Goal: Task Accomplishment & Management: Complete application form

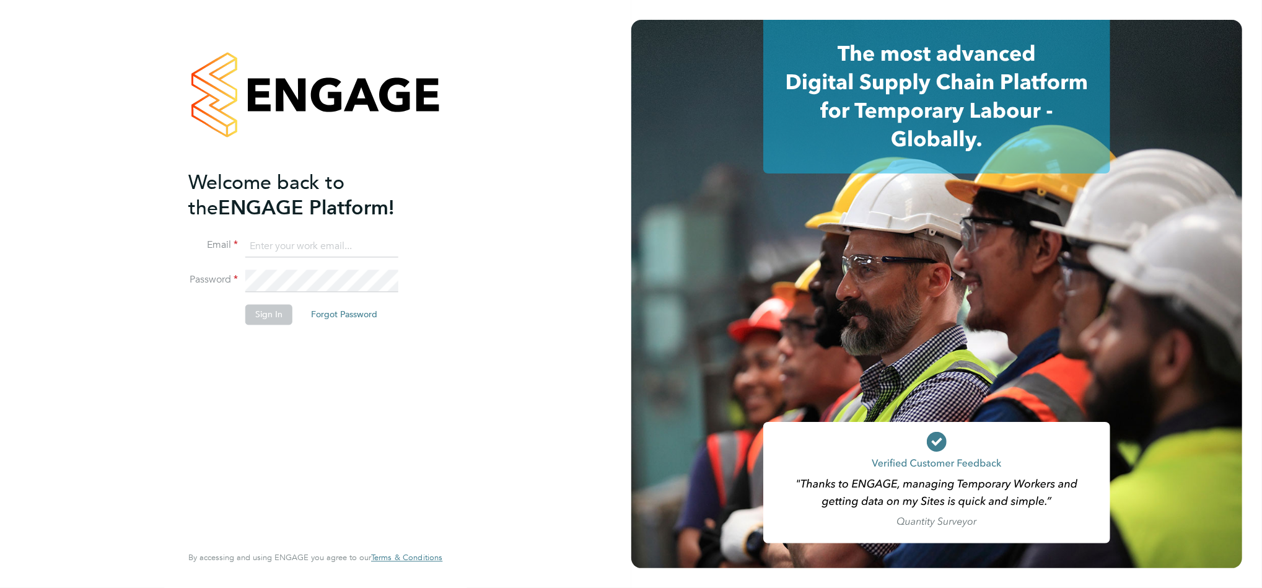
type input "[EMAIL_ADDRESS][DOMAIN_NAME]"
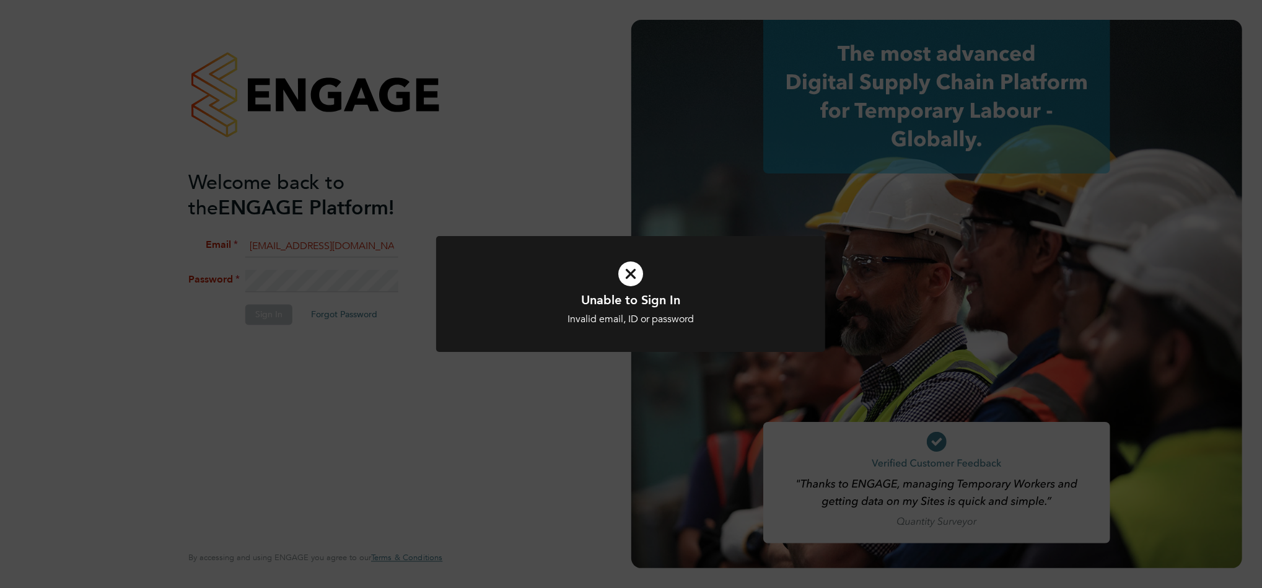
click at [656, 274] on icon at bounding box center [631, 274] width 322 height 48
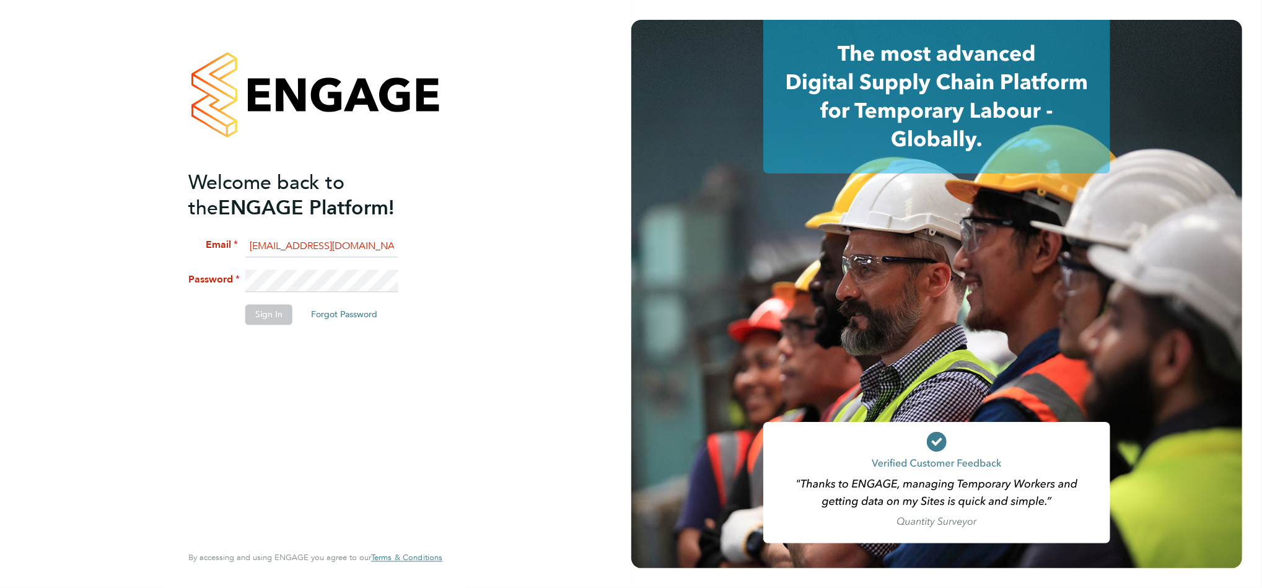
click at [627, 273] on div "Welcome back to the ENGAGE Platform! Email [EMAIL_ADDRESS][DOMAIN_NAME] Passwor…" at bounding box center [315, 294] width 631 height 588
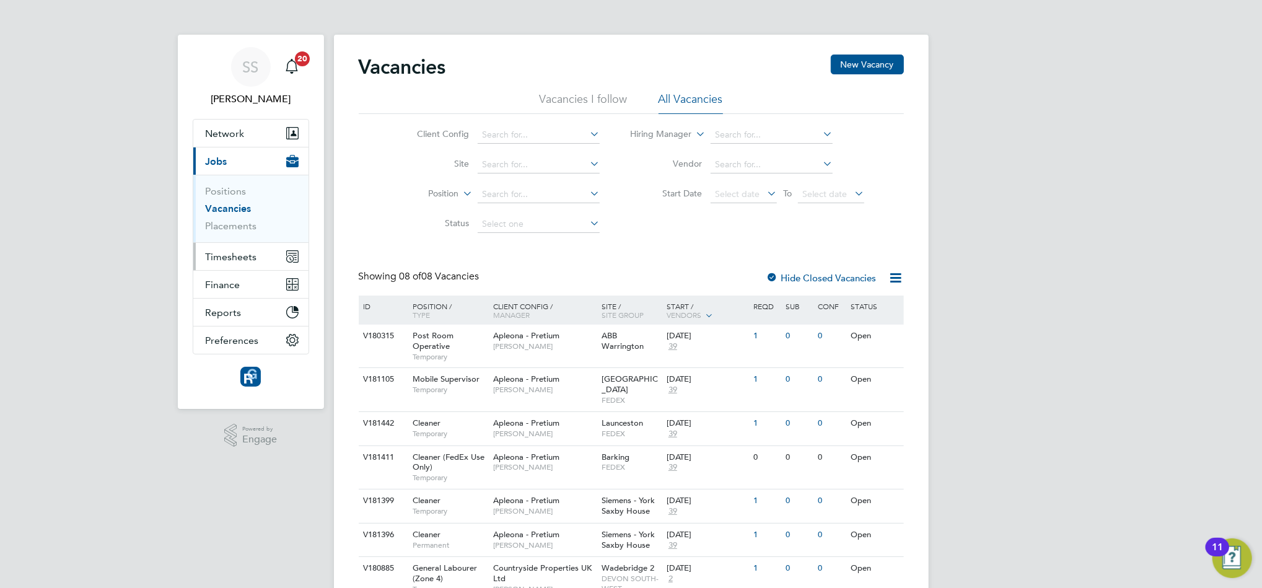
click at [243, 263] on span "Timesheets" at bounding box center [231, 257] width 51 height 12
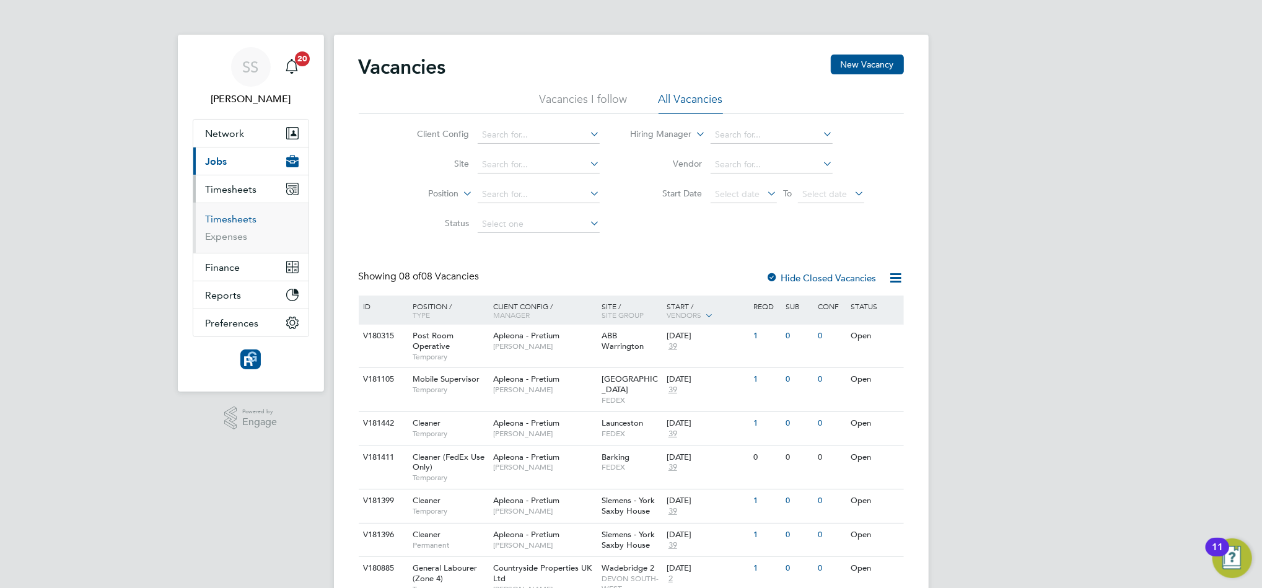
click at [229, 219] on link "Timesheets" at bounding box center [231, 219] width 51 height 12
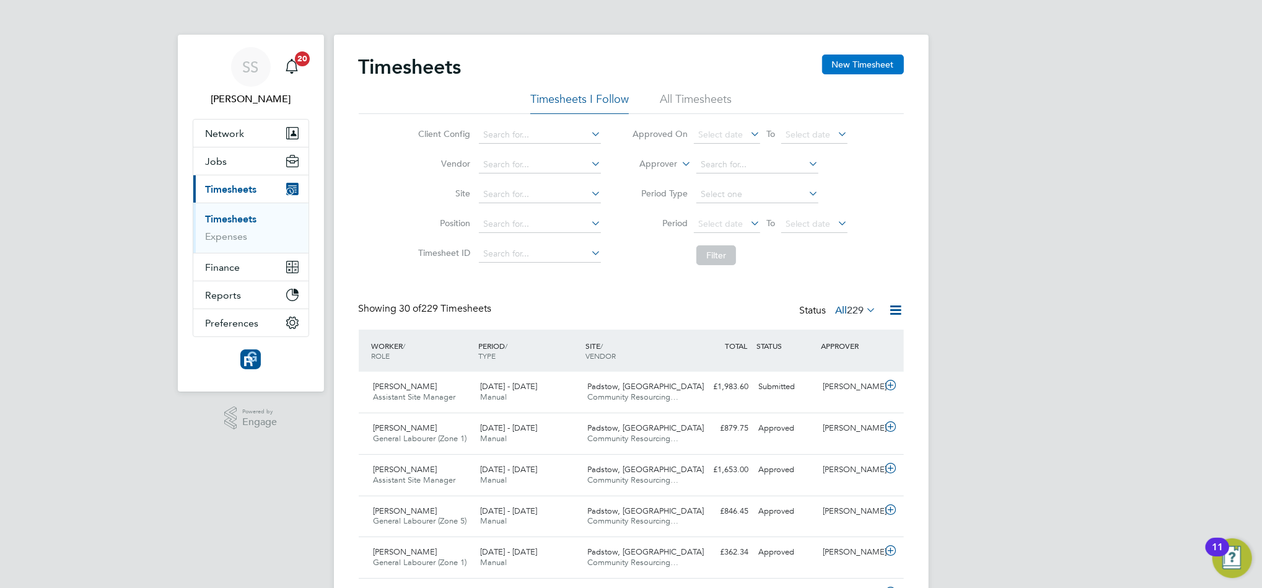
click at [858, 63] on button "New Timesheet" at bounding box center [863, 65] width 82 height 20
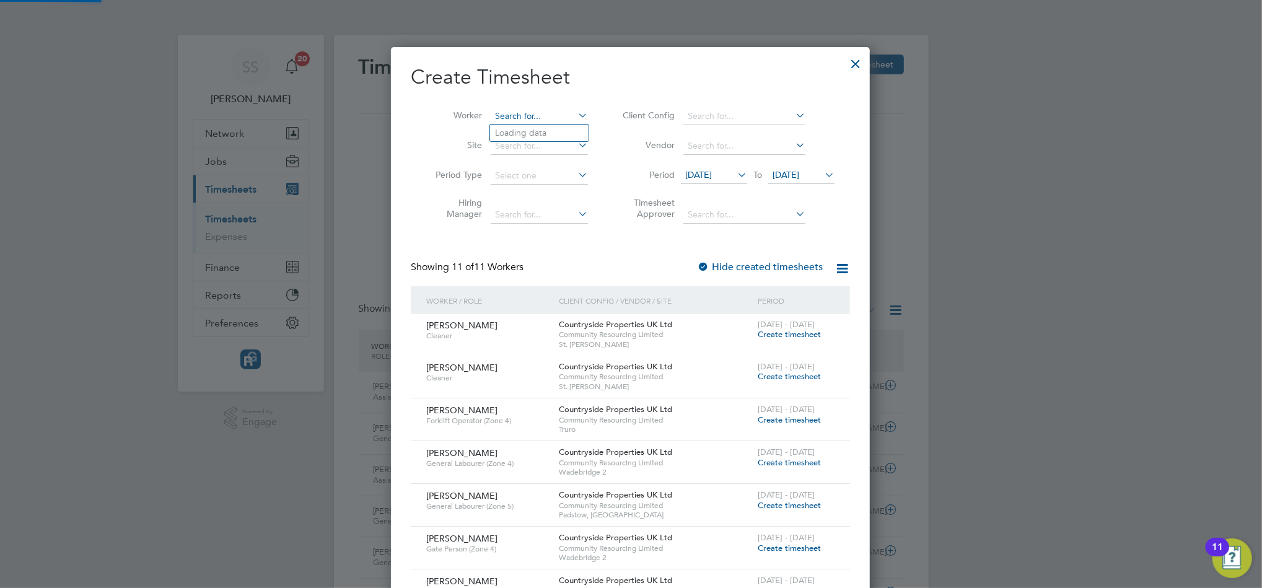
click at [524, 116] on input at bounding box center [539, 116] width 97 height 17
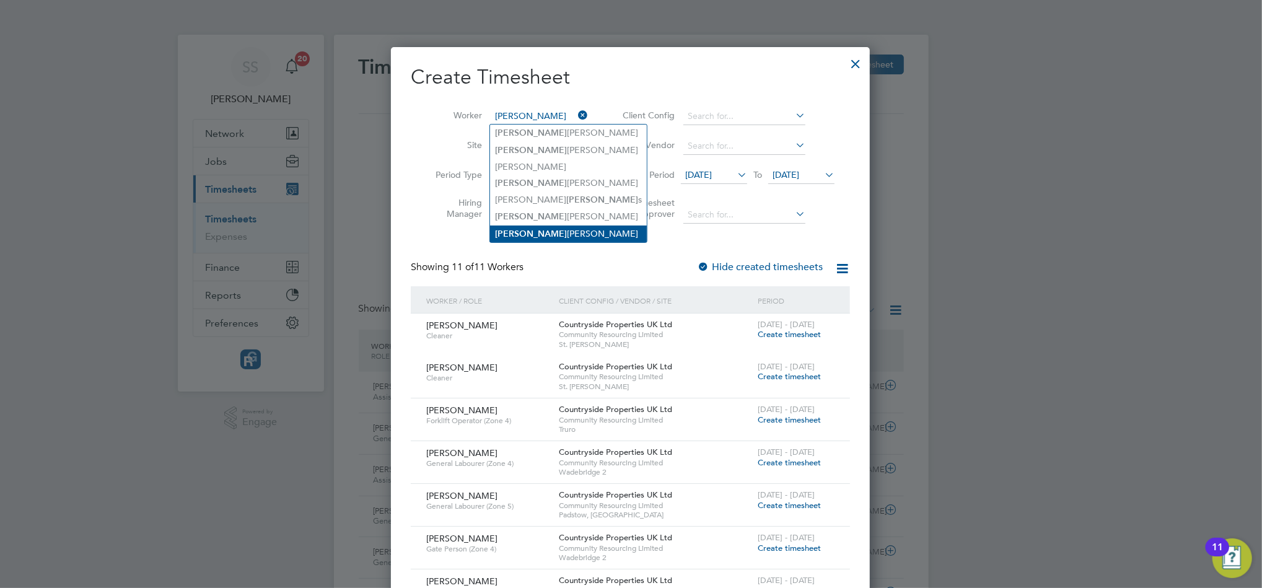
click at [538, 231] on li "Robert Edgar" at bounding box center [568, 234] width 157 height 17
type input "Robert Edgar"
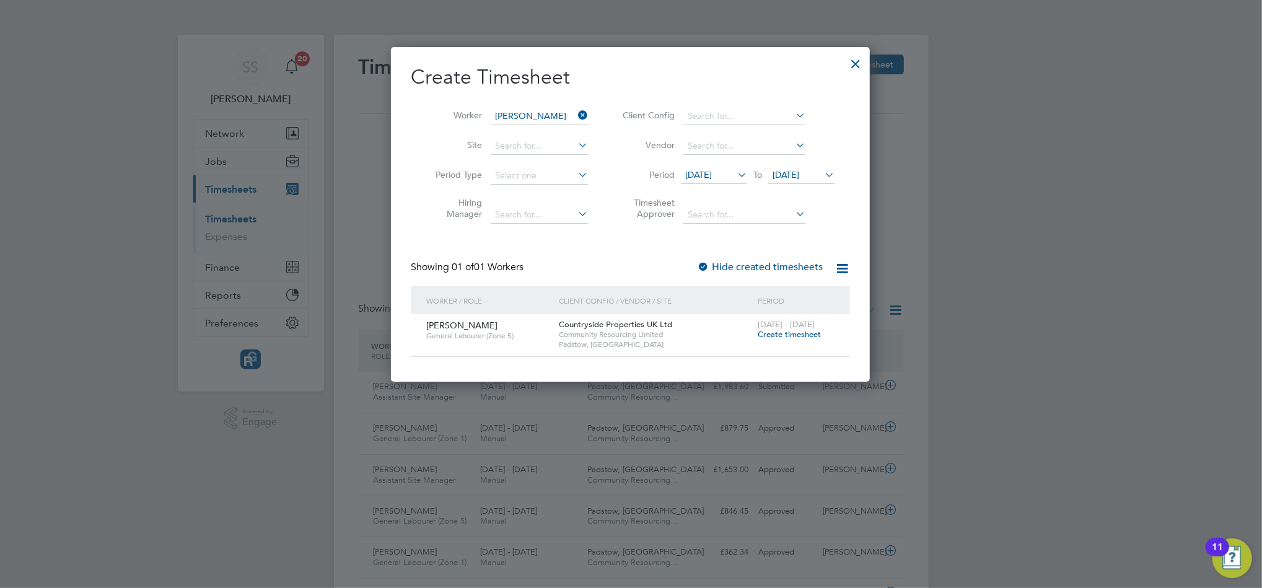
click at [784, 341] on div "22 - 28 Sep 2025 Create timesheet" at bounding box center [796, 330] width 83 height 33
click at [784, 335] on span "Create timesheet" at bounding box center [789, 334] width 63 height 11
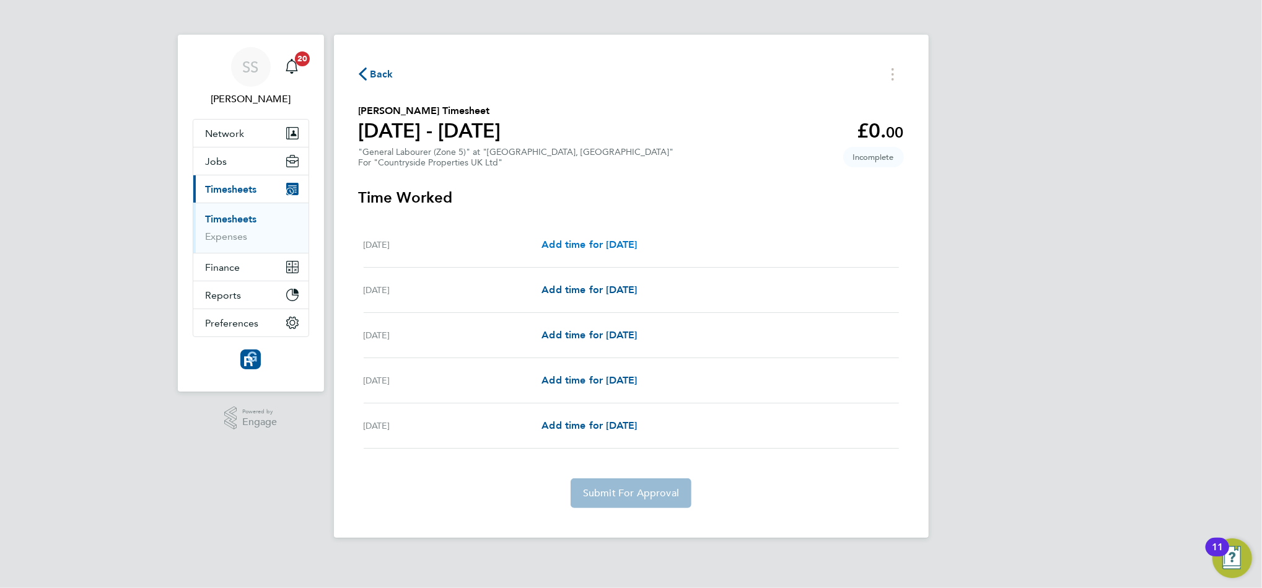
click at [580, 240] on span "Add time for Mon 22 Sep" at bounding box center [589, 245] width 95 height 12
select select "30"
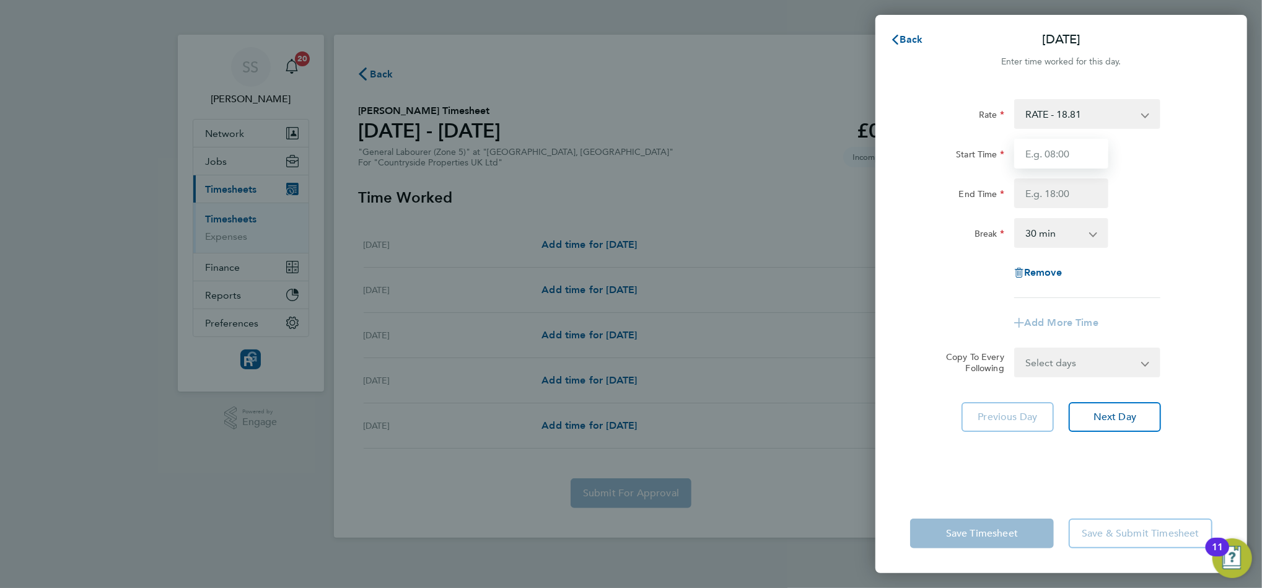
click at [1025, 154] on input "Start Time" at bounding box center [1061, 154] width 94 height 30
type input "07:30"
type input "16:30"
click at [1074, 247] on div "0 min 15 min 30 min 45 min 60 min 75 min 90 min" at bounding box center [1061, 233] width 94 height 30
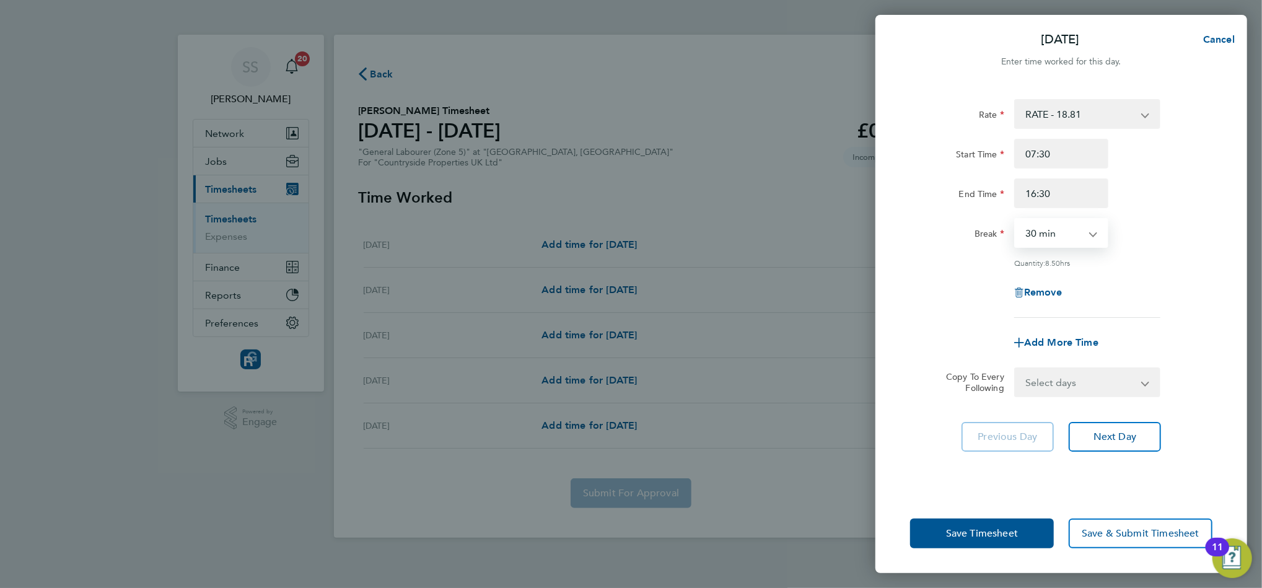
click at [1066, 239] on select "0 min 15 min 30 min 45 min 60 min 75 min 90 min" at bounding box center [1054, 232] width 77 height 27
select select "0"
click at [1016, 219] on select "0 min 15 min 30 min 45 min 60 min 75 min 90 min" at bounding box center [1054, 232] width 77 height 27
click at [1066, 382] on select "Select days Day Tuesday Wednesday Thursday Friday" at bounding box center [1081, 382] width 130 height 27
select select "TUE"
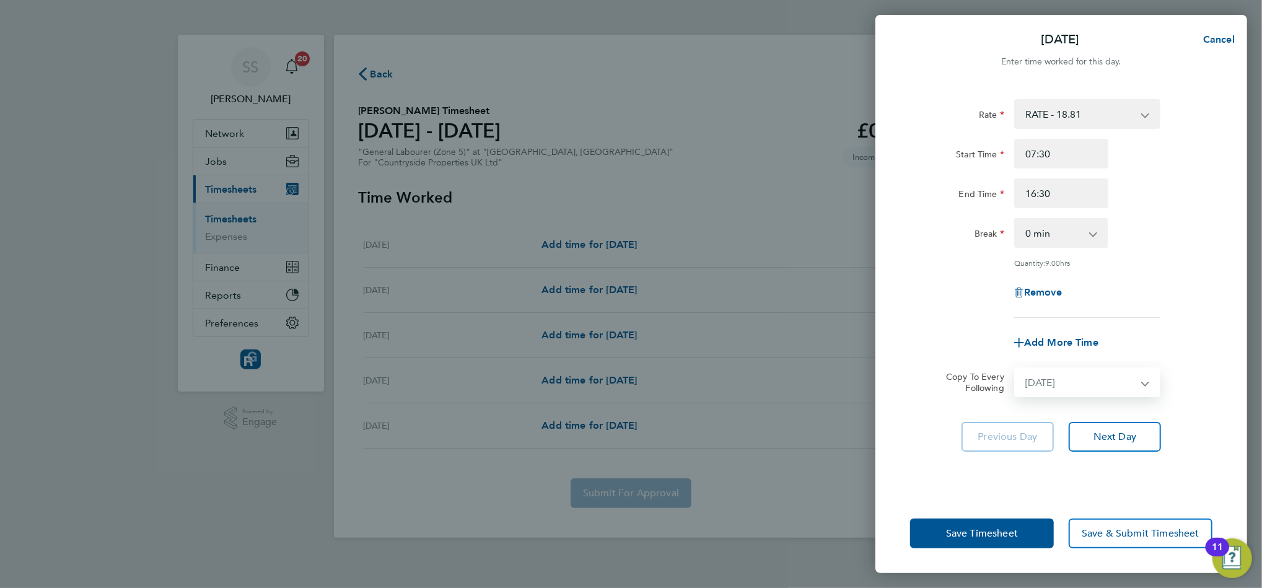
click at [1016, 369] on select "Select days Day Tuesday Wednesday Thursday Friday" at bounding box center [1081, 382] width 130 height 27
select select "2025-09-26"
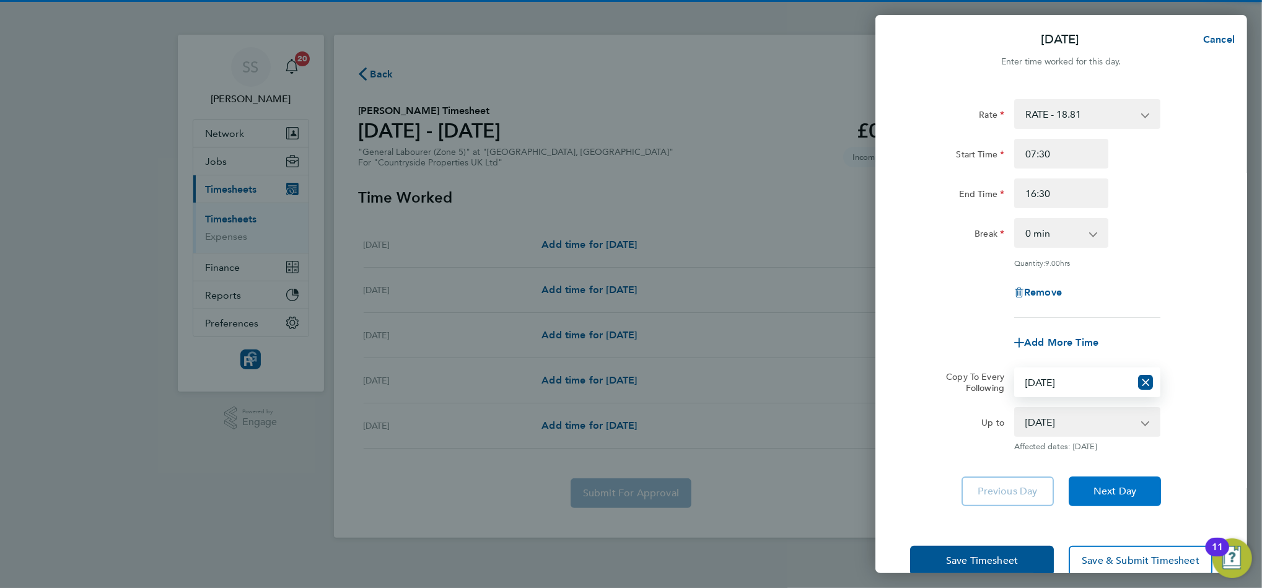
click at [1100, 483] on button "Next Day" at bounding box center [1115, 491] width 92 height 30
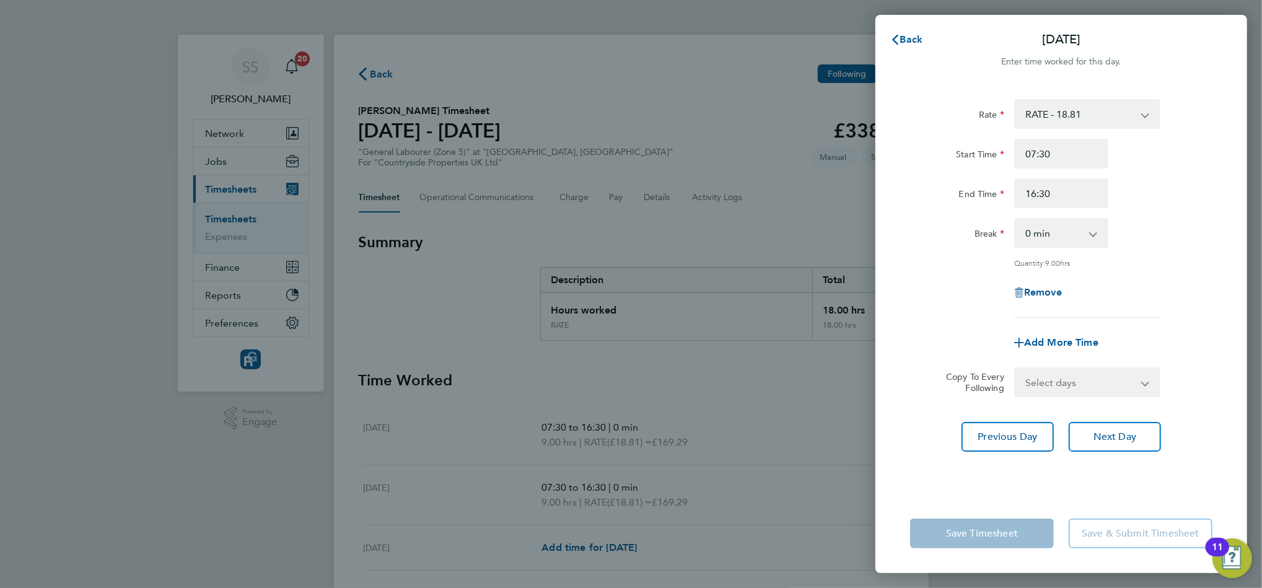
click at [1104, 369] on select "Select days Day Wednesday Thursday Friday" at bounding box center [1081, 382] width 130 height 27
select select "WED"
click at [1016, 369] on select "Select days Day Wednesday Thursday Friday" at bounding box center [1081, 382] width 130 height 27
select select "2025-09-26"
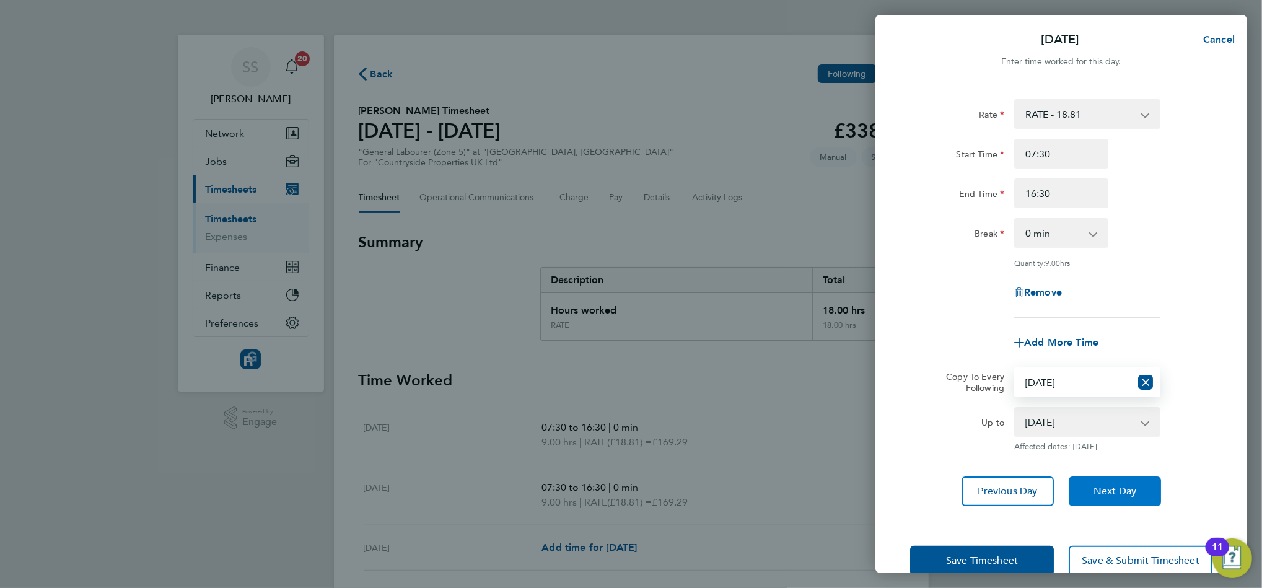
click at [1104, 481] on button "Next Day" at bounding box center [1115, 491] width 92 height 30
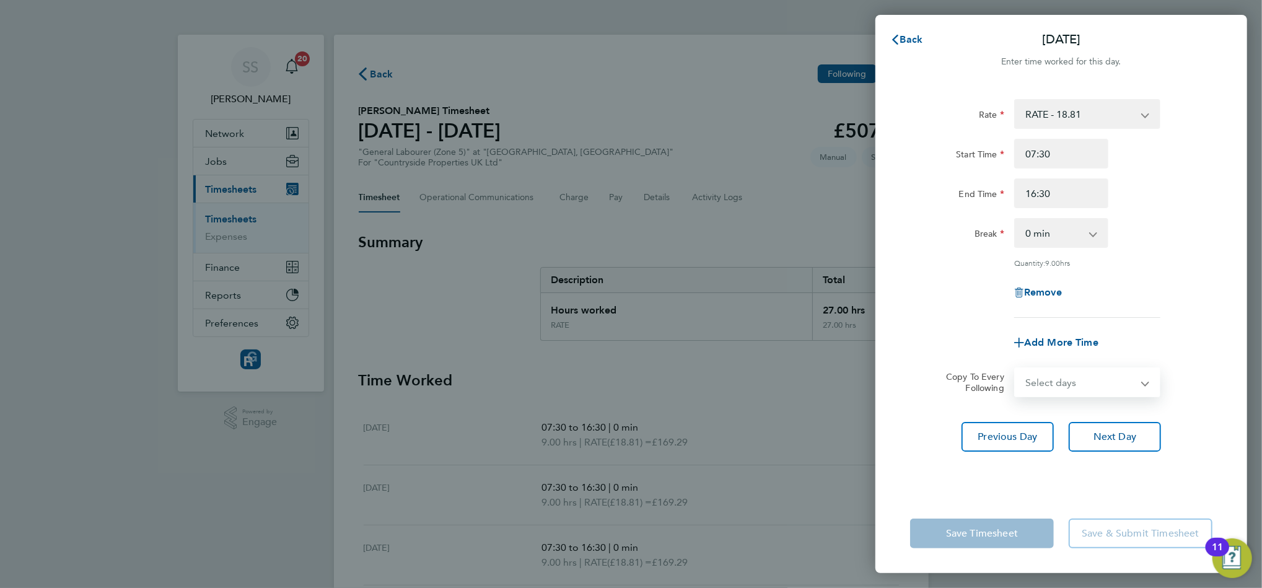
click at [1119, 378] on select "Select days Day Thursday Friday" at bounding box center [1081, 382] width 130 height 27
select select "THU"
click at [1016, 369] on select "Select days Day Thursday Friday" at bounding box center [1081, 382] width 130 height 27
select select "2025-09-26"
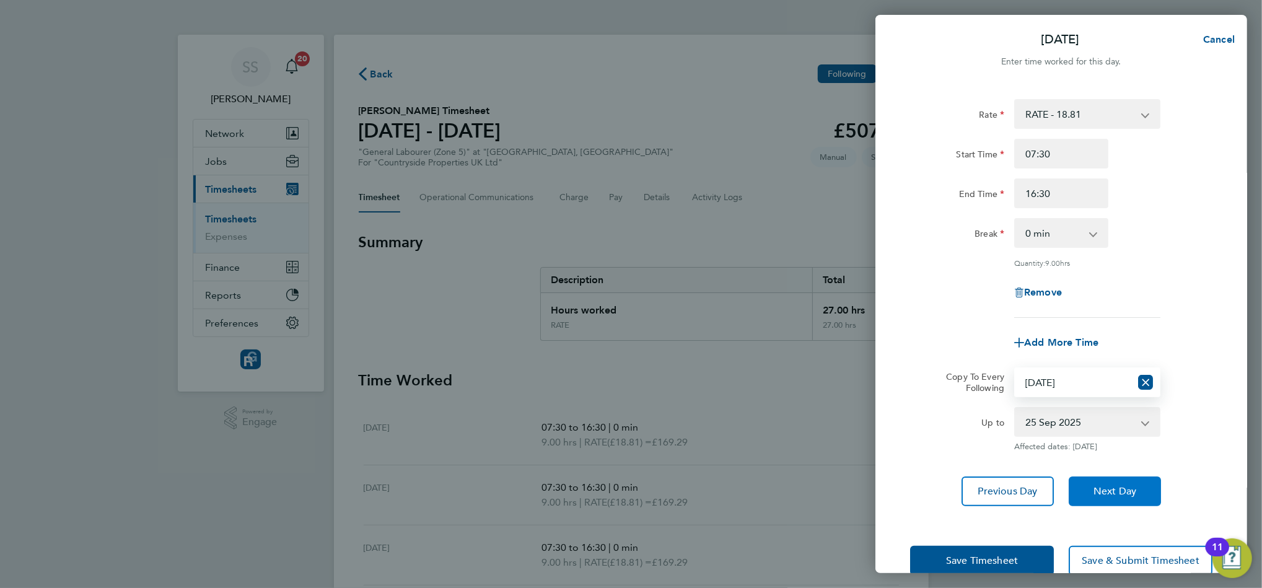
click at [1108, 487] on span "Next Day" at bounding box center [1115, 491] width 43 height 12
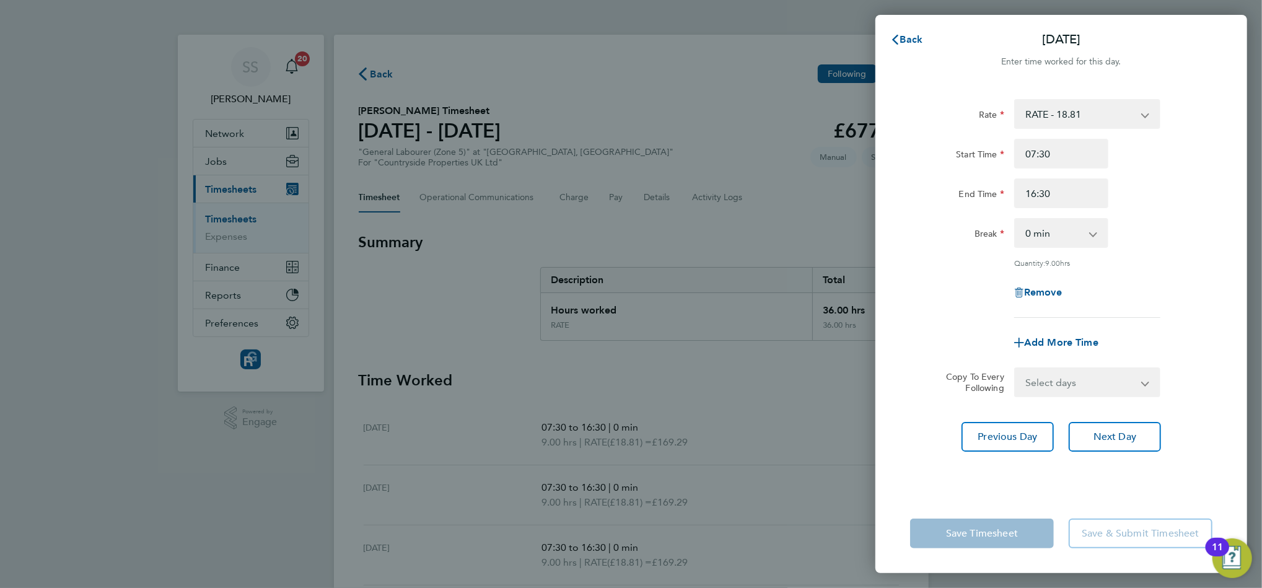
click at [1108, 393] on select "Select days Friday" at bounding box center [1081, 382] width 130 height 27
select select "FRI"
click at [1016, 369] on select "Select days Friday" at bounding box center [1081, 382] width 130 height 27
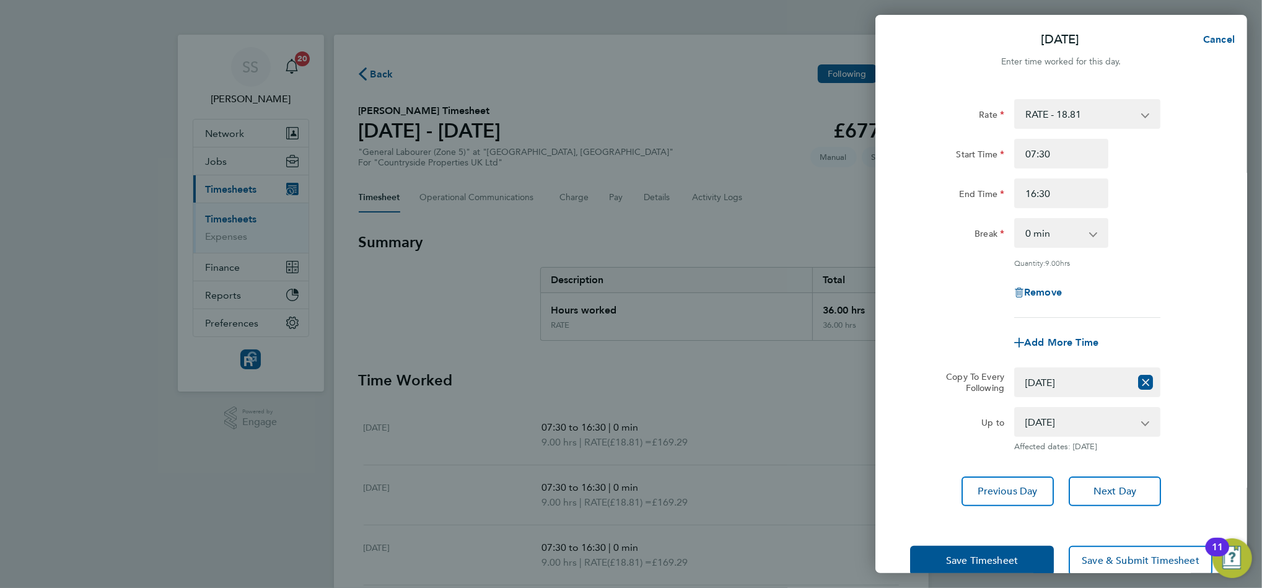
click at [1131, 543] on div "Save Timesheet Save & Submit Timesheet" at bounding box center [1062, 560] width 372 height 79
click at [1135, 558] on span "Save & Submit Timesheet" at bounding box center [1141, 561] width 118 height 12
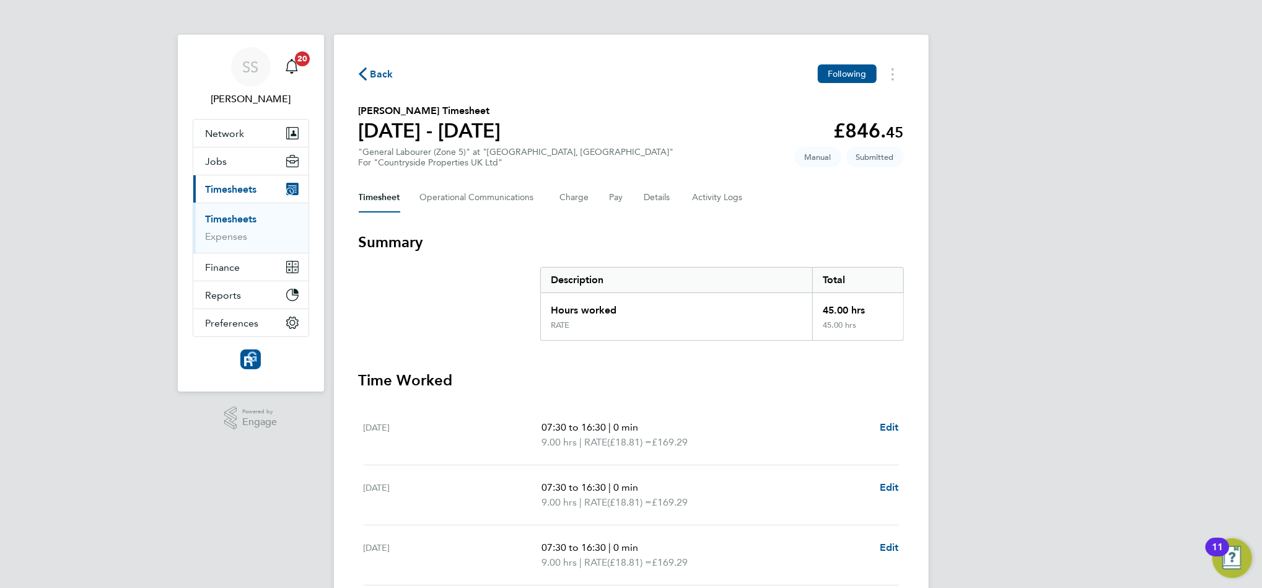
click at [244, 217] on link "Timesheets" at bounding box center [231, 219] width 51 height 12
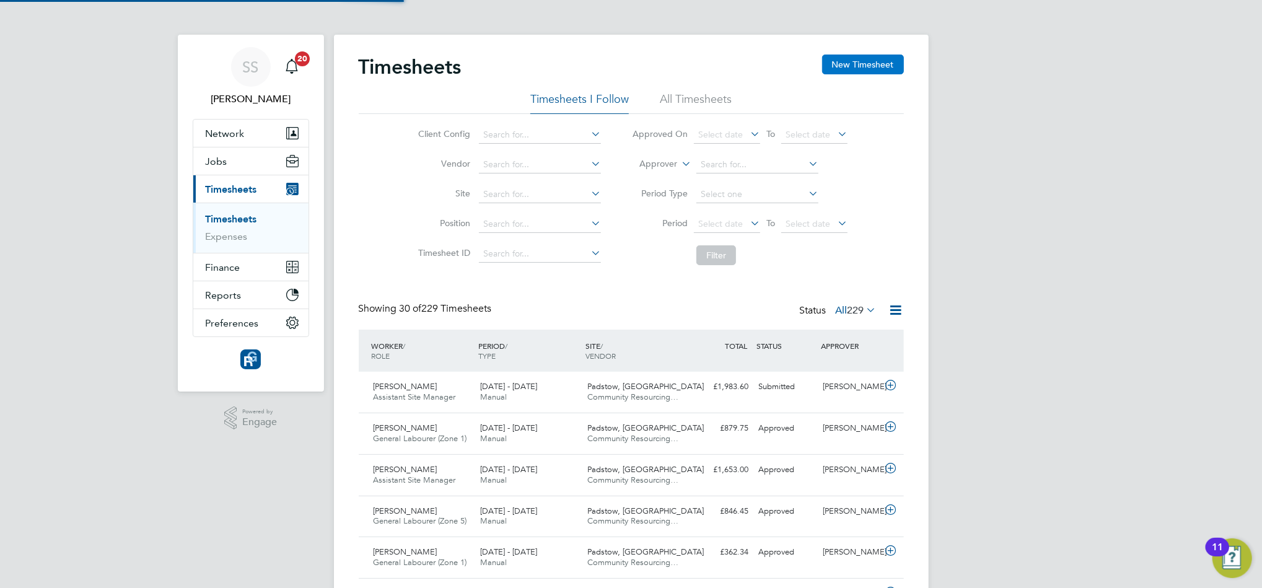
click at [844, 72] on button "New Timesheet" at bounding box center [863, 65] width 82 height 20
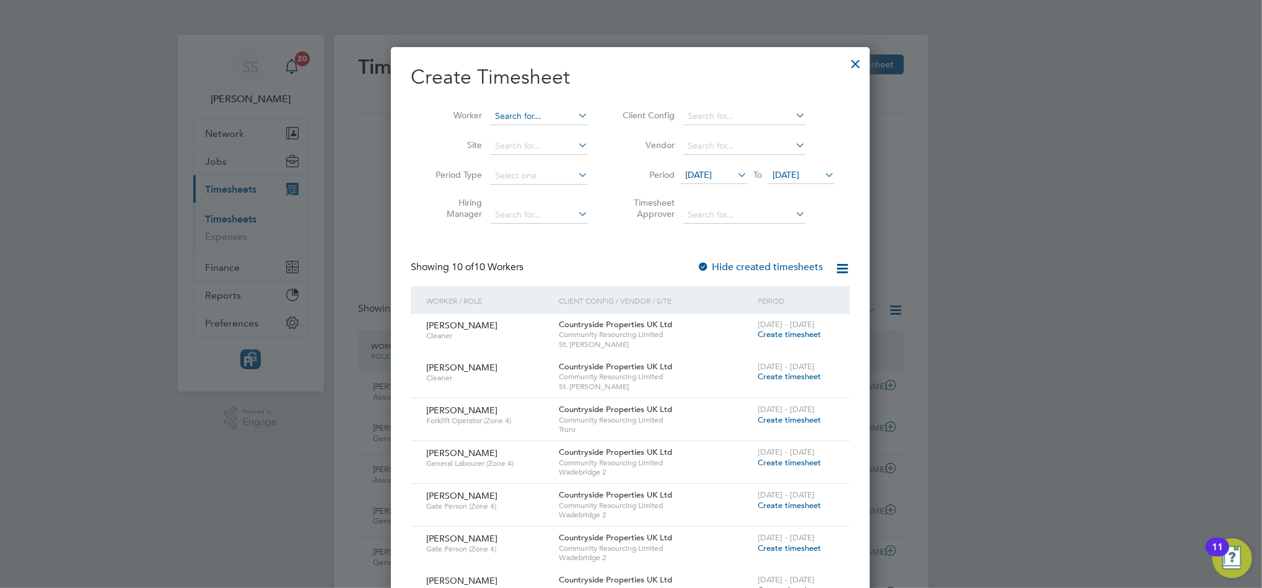
click at [508, 115] on input at bounding box center [539, 116] width 97 height 17
type input "Frank Wooldridge"
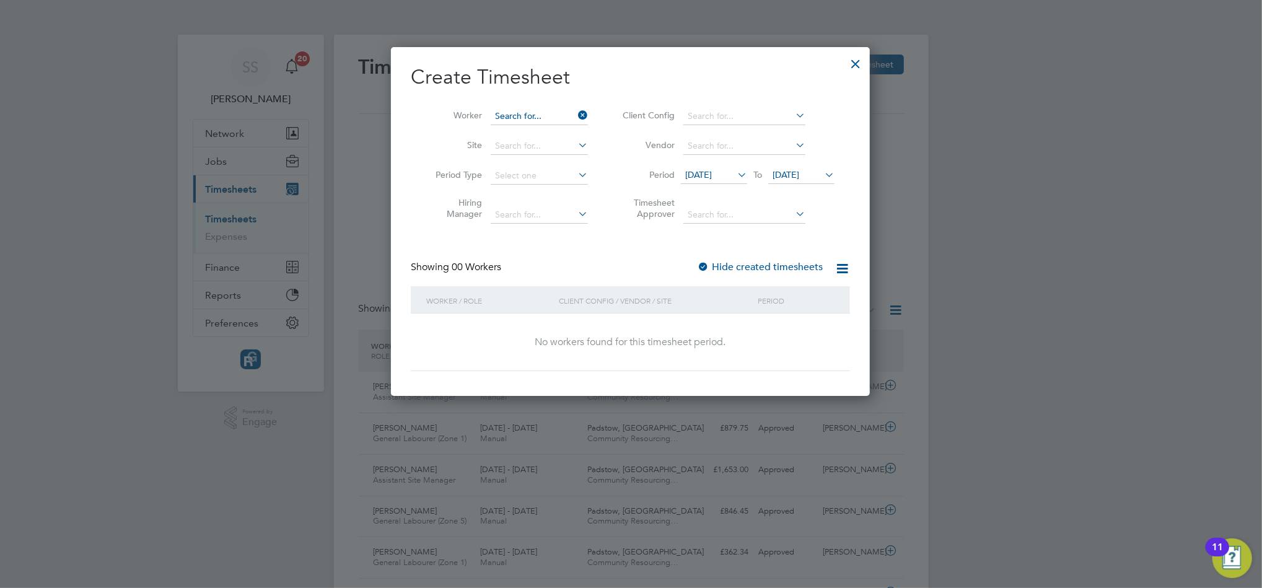
click at [508, 115] on input at bounding box center [539, 116] width 97 height 17
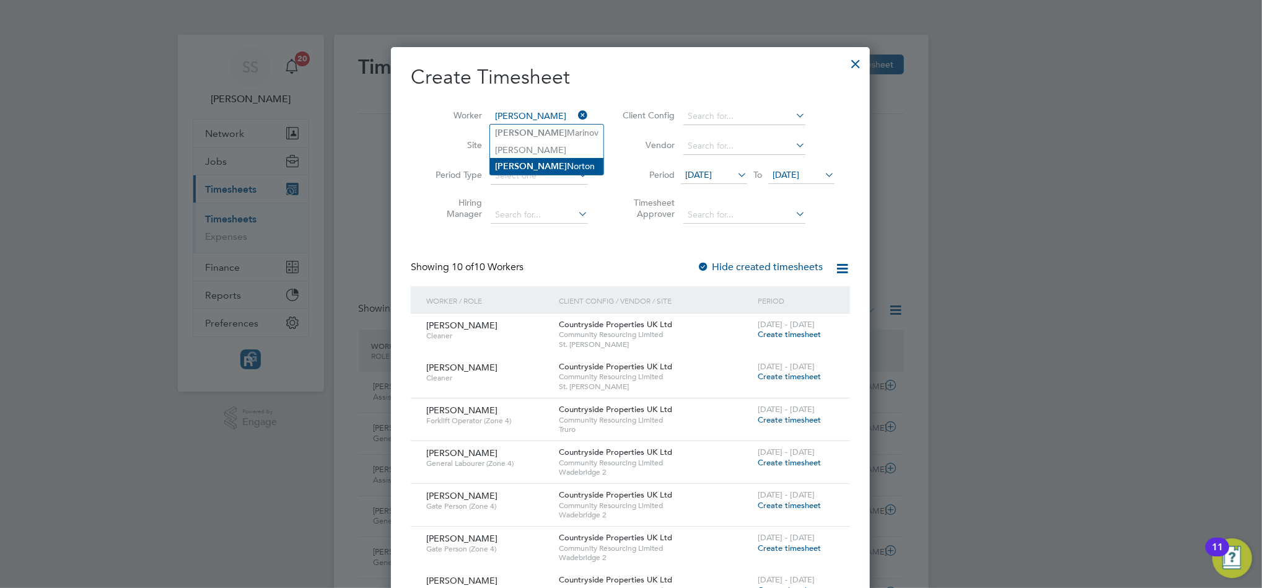
click at [551, 164] on li "George Norton" at bounding box center [546, 166] width 113 height 17
type input "George Norton"
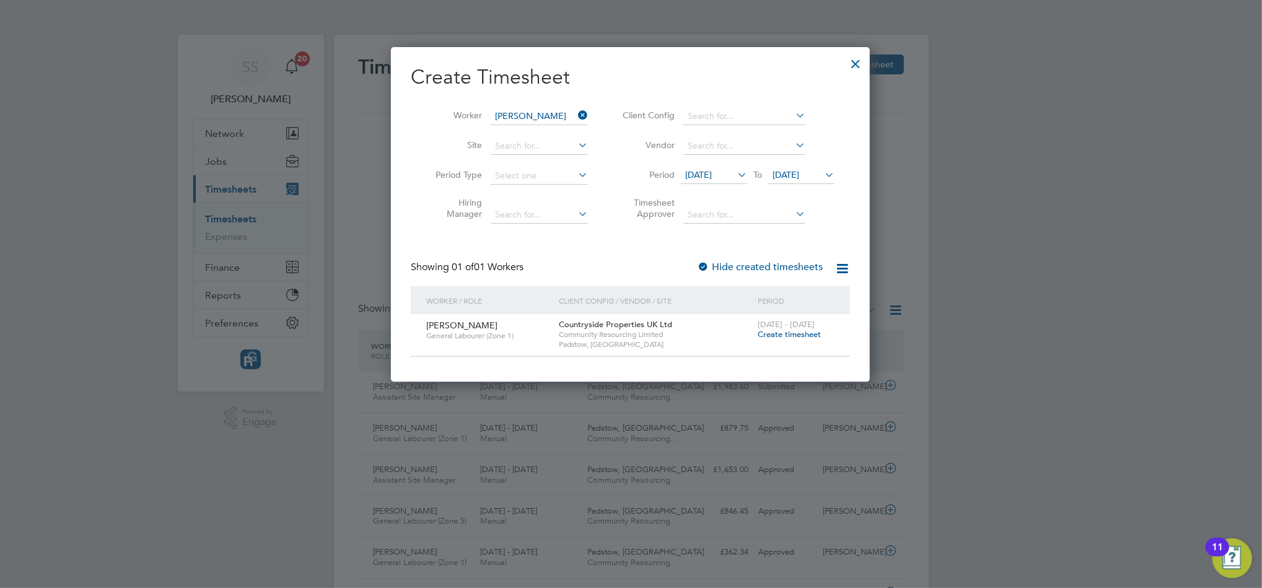
click at [771, 337] on span "Create timesheet" at bounding box center [789, 334] width 63 height 11
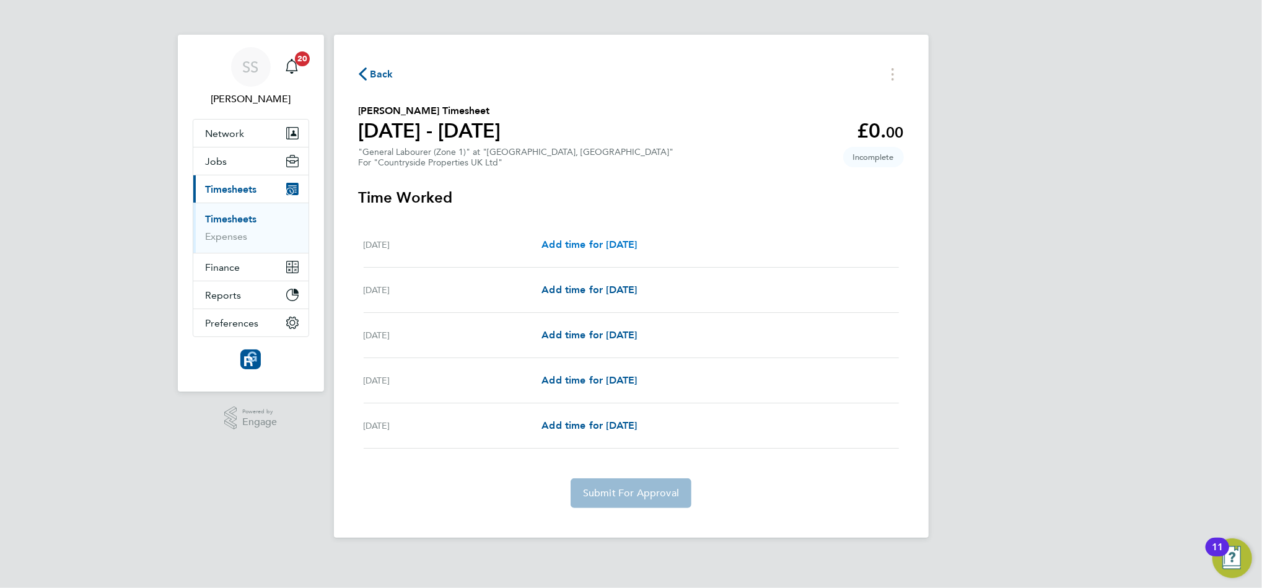
click at [630, 246] on span "Add time for Mon 22 Sep" at bounding box center [589, 245] width 95 height 12
select select "30"
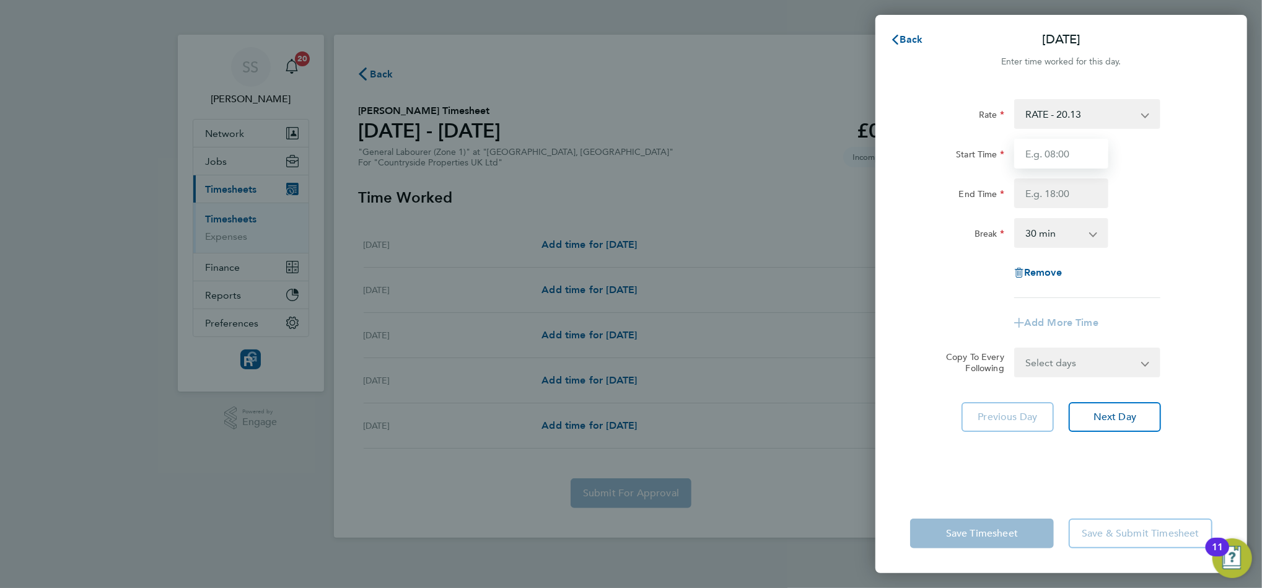
click at [1056, 147] on input "Start Time" at bounding box center [1061, 154] width 94 height 30
type input "/"
click at [1056, 147] on input "7:3" at bounding box center [1061, 154] width 94 height 30
type input "07:30"
type input "16:30"
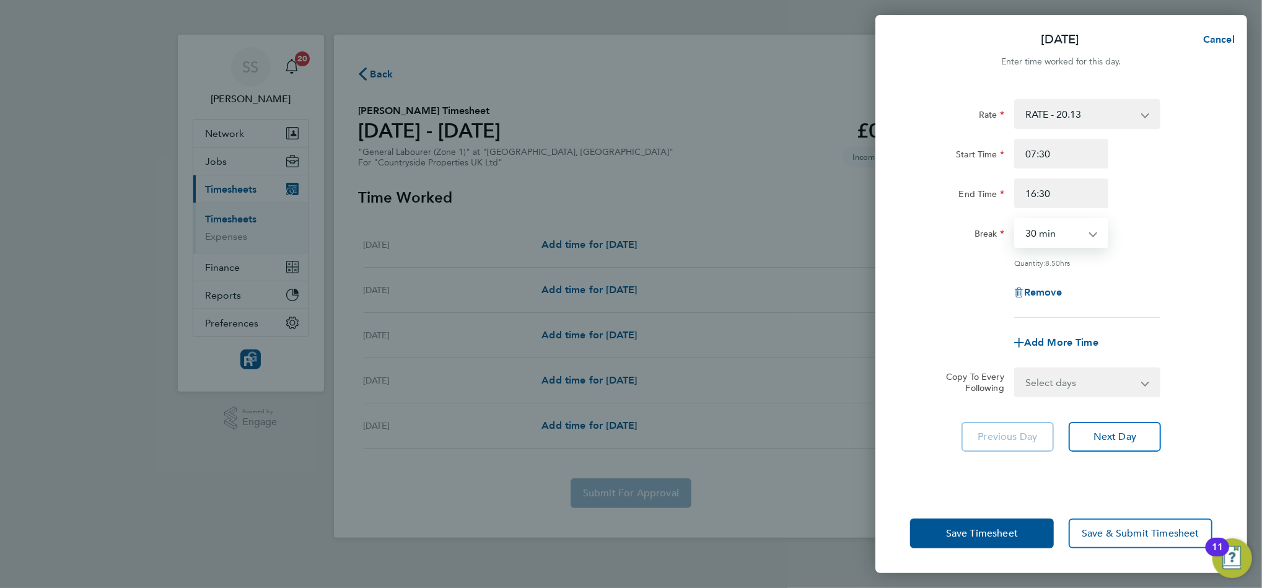
click at [1055, 223] on select "0 min 15 min 30 min 45 min 60 min 75 min 90 min" at bounding box center [1054, 232] width 77 height 27
click at [1057, 240] on select "0 min 15 min 30 min 45 min 60 min 75 min 90 min" at bounding box center [1054, 232] width 77 height 27
select select "0"
click at [1016, 219] on select "0 min 15 min 30 min 45 min 60 min 75 min 90 min" at bounding box center [1054, 232] width 77 height 27
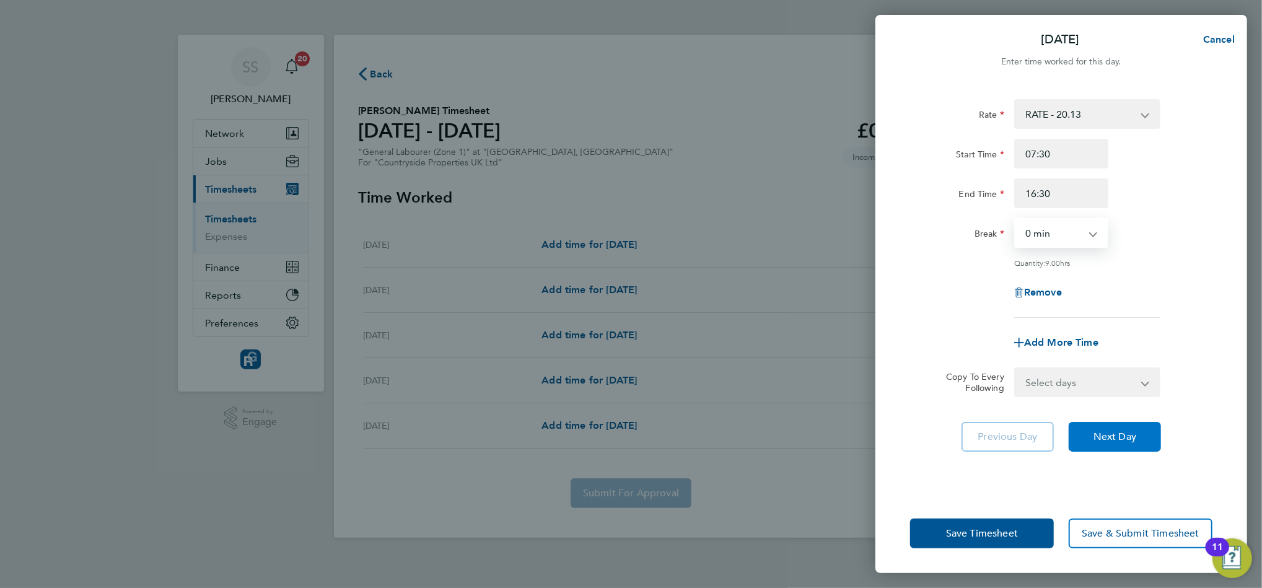
click at [1113, 431] on span "Next Day" at bounding box center [1115, 437] width 43 height 12
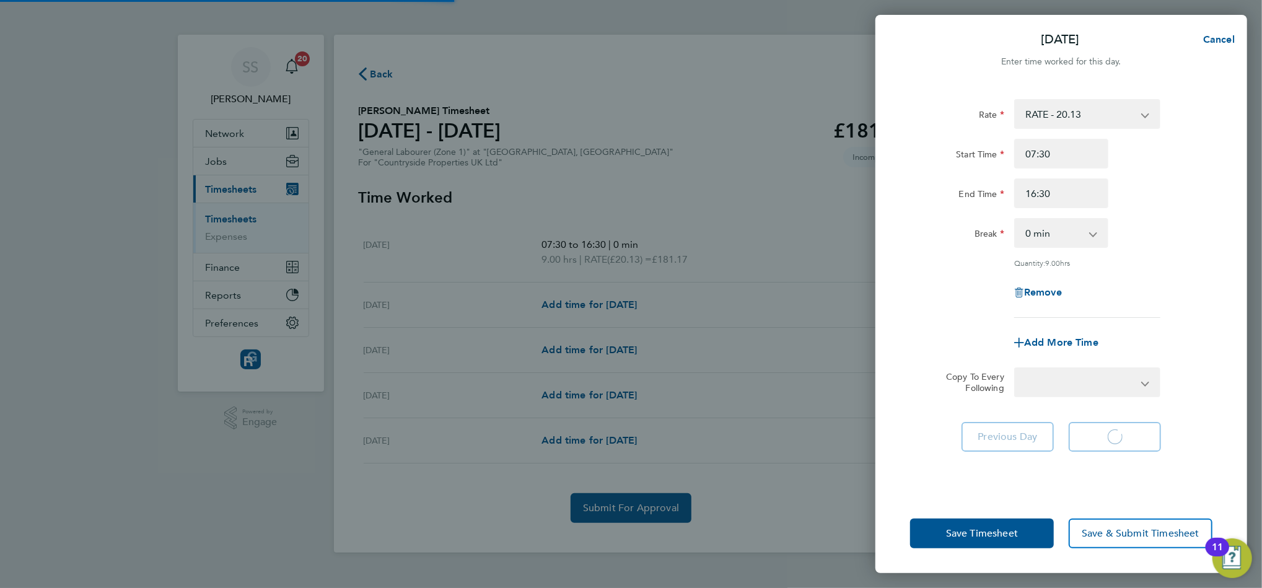
select select "30"
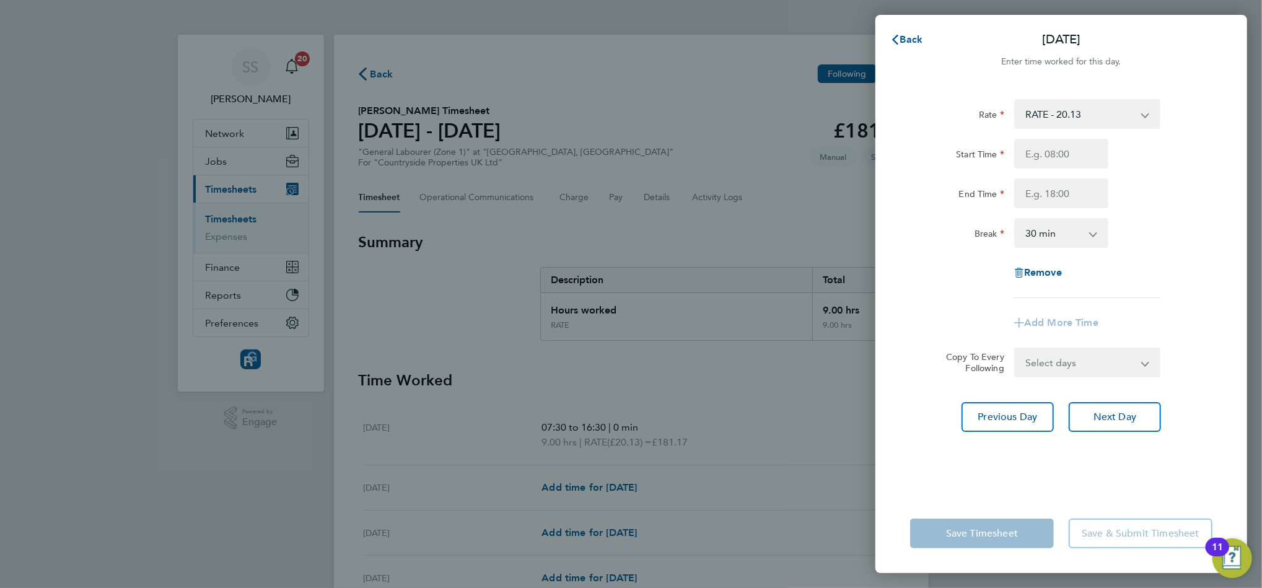
click at [1061, 352] on select "Select days Day Wednesday Thursday Friday" at bounding box center [1081, 362] width 130 height 27
select select "WED"
click at [1016, 349] on select "Select days Day Wednesday Thursday Friday" at bounding box center [1081, 362] width 130 height 27
select select "2025-09-26"
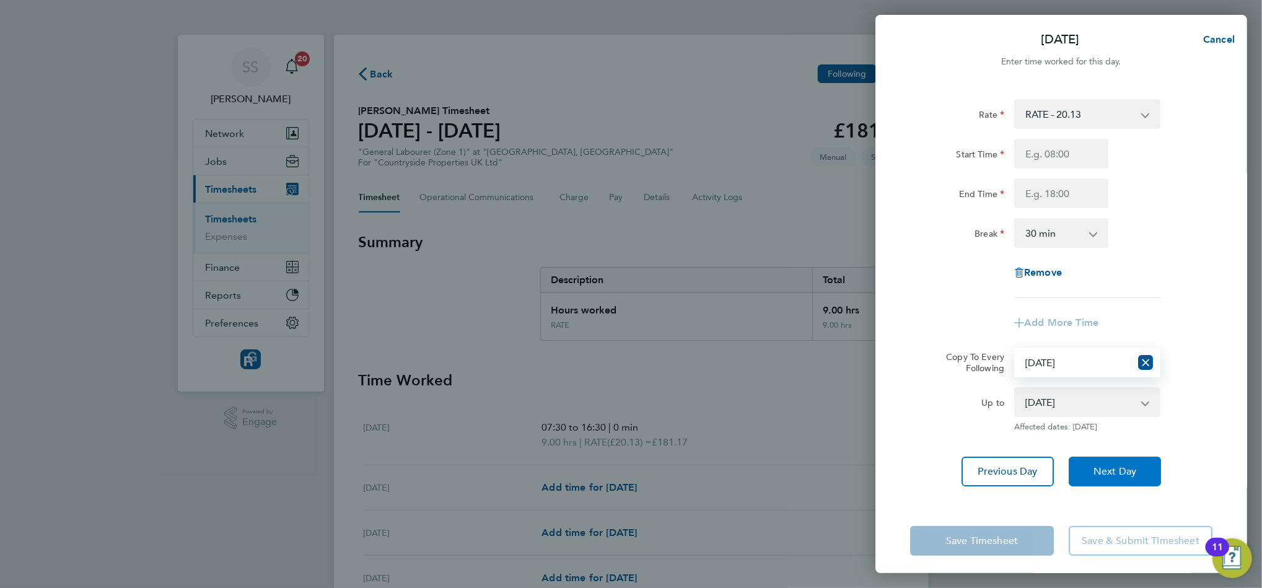
click at [1118, 474] on span "Next Day" at bounding box center [1115, 471] width 43 height 12
select select "0: null"
select select "30"
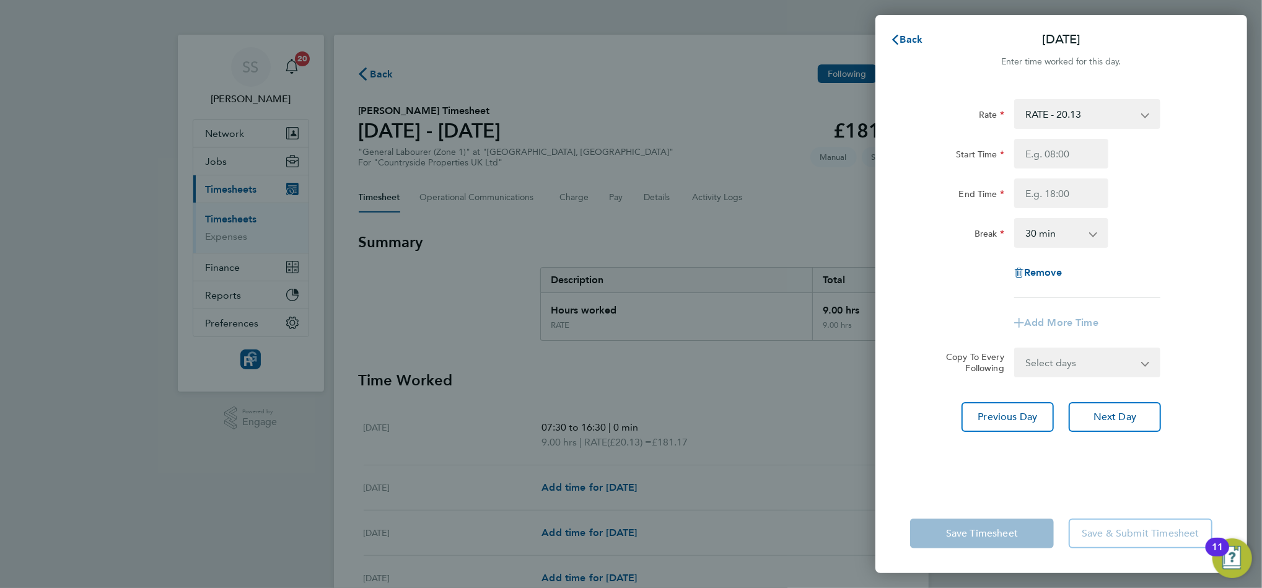
click at [1083, 358] on select "Select days Day Thursday Friday" at bounding box center [1081, 362] width 130 height 27
select select "THU"
click at [1016, 349] on select "Select days Day Thursday Friday" at bounding box center [1081, 362] width 130 height 27
select select "2025-09-26"
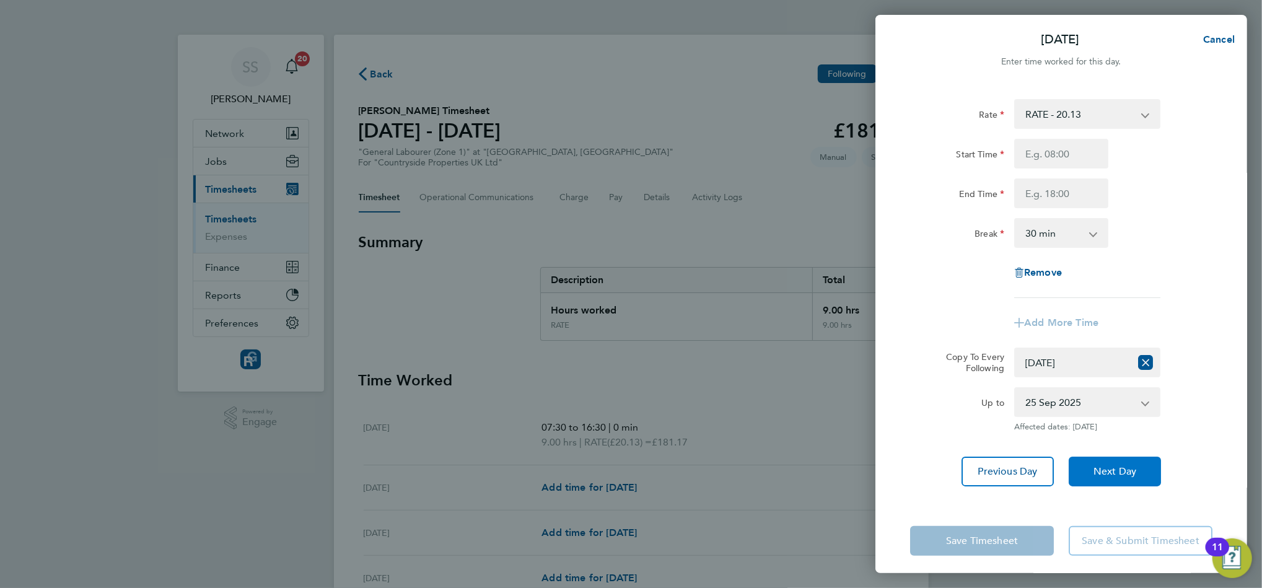
click at [1116, 481] on button "Next Day" at bounding box center [1115, 472] width 92 height 30
select select "0: null"
select select "30"
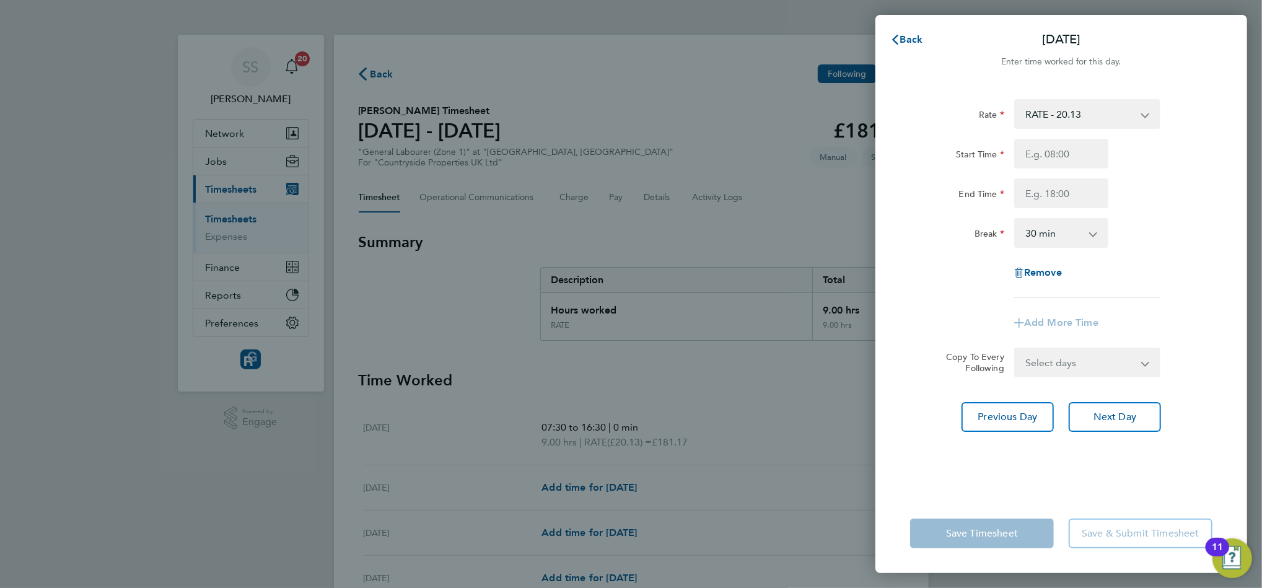
click at [1071, 365] on select "Select days Friday" at bounding box center [1081, 362] width 130 height 27
select select "FRI"
click at [1016, 349] on select "Select days Friday" at bounding box center [1081, 362] width 130 height 27
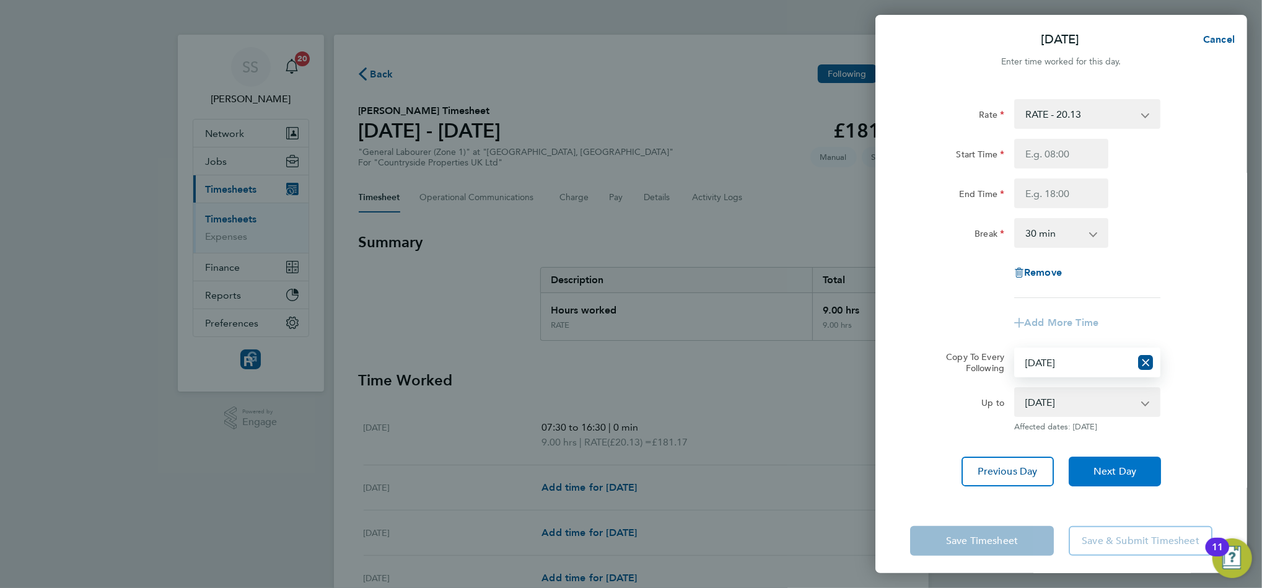
click at [1115, 467] on span "Next Day" at bounding box center [1115, 471] width 43 height 12
select select "30"
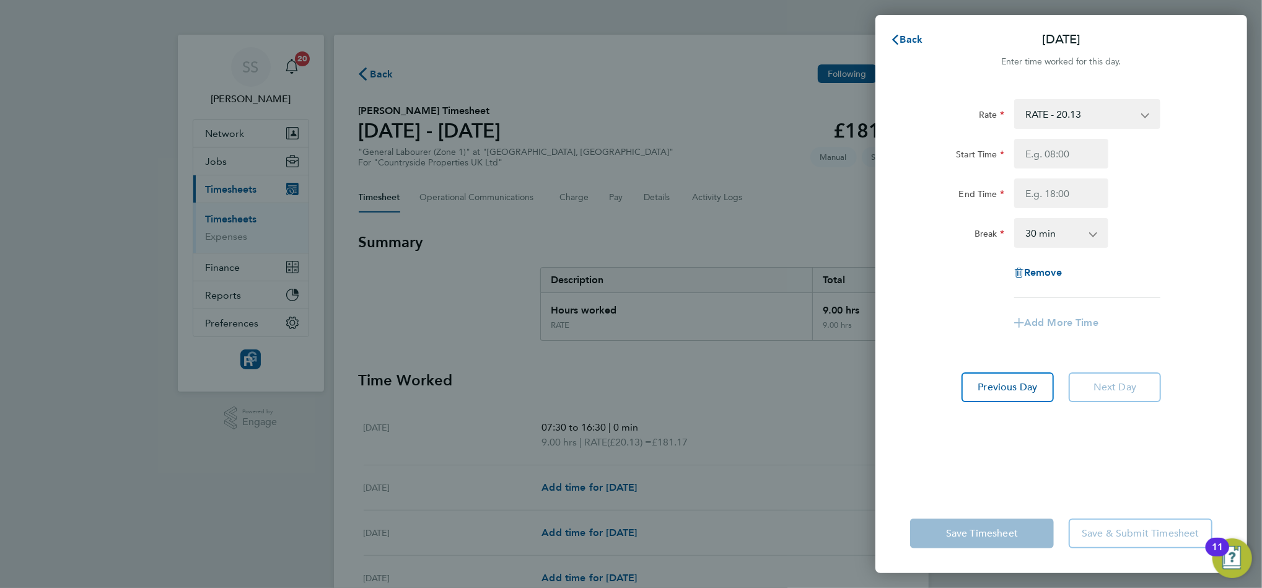
click at [1138, 540] on app-form-button "Save & Submit Timesheet" at bounding box center [1136, 534] width 151 height 30
click at [1126, 437] on div "Rate RATE - 20.13 Start Time End Time Break 0 min 15 min 30 min 45 min 60 min 7…" at bounding box center [1062, 289] width 372 height 410
click at [1051, 140] on input "Start Time" at bounding box center [1061, 154] width 94 height 30
type input "07:30"
type input "16:30"
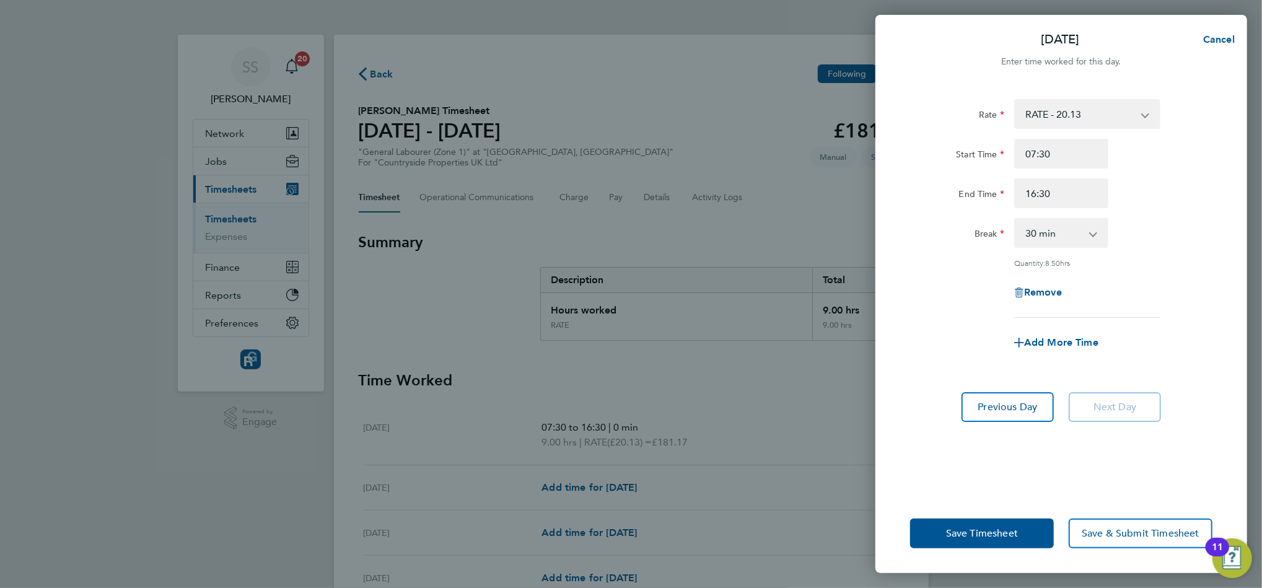
click at [1047, 234] on select "0 min 15 min 30 min 45 min 60 min 75 min 90 min" at bounding box center [1054, 232] width 77 height 27
select select "0"
click at [1016, 219] on select "0 min 15 min 30 min 45 min 60 min 75 min 90 min" at bounding box center [1054, 232] width 77 height 27
click at [1019, 540] on button "Save Timesheet" at bounding box center [982, 534] width 144 height 30
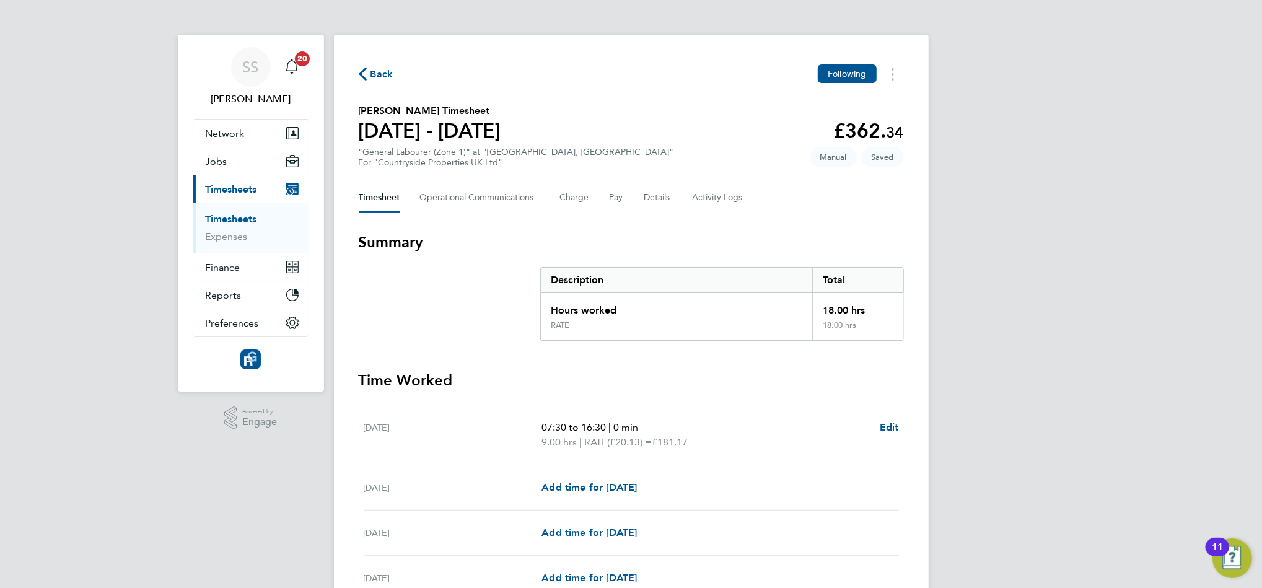
click at [621, 496] on div "Tue 23 Sep Add time for Tue 23 Sep Add time for Tue 23 Sep" at bounding box center [631, 487] width 535 height 45
click at [625, 485] on span "Add time for Tue 23 Sep" at bounding box center [589, 487] width 95 height 12
select select "30"
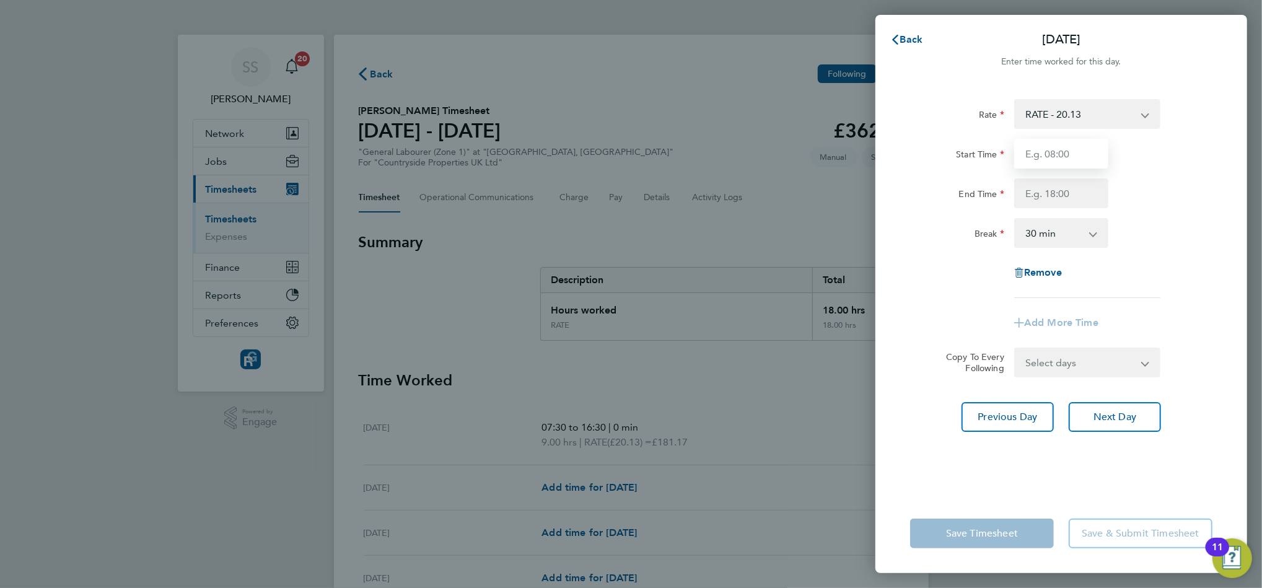
click at [1042, 159] on input "Start Time" at bounding box center [1061, 154] width 94 height 30
type input "07:30"
type input "16:30"
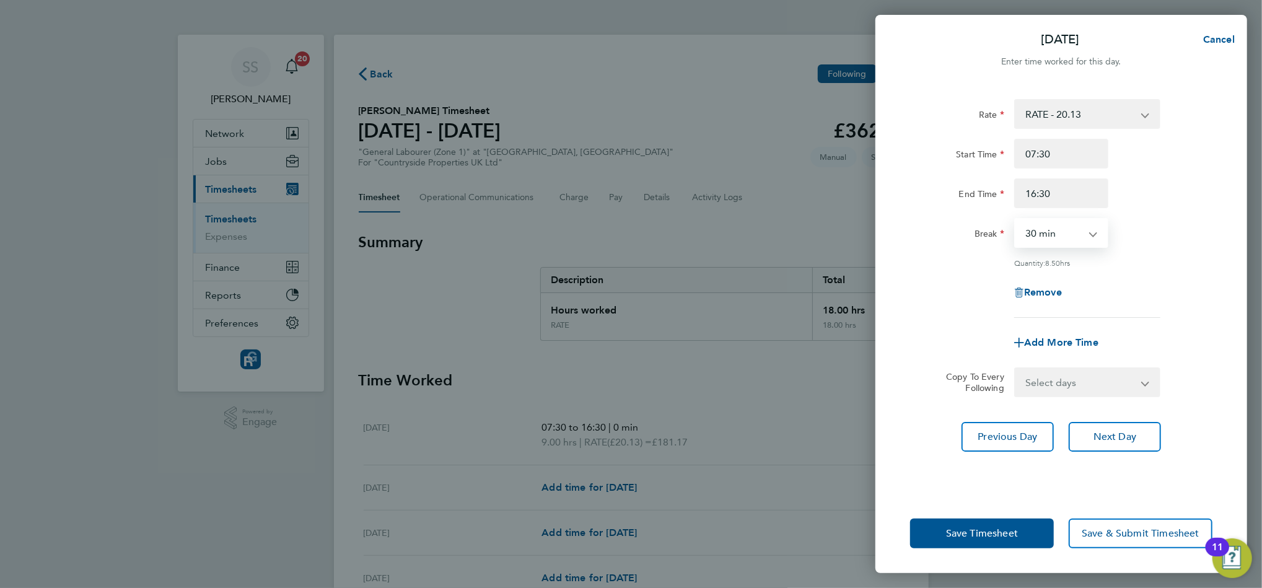
click at [1051, 226] on select "0 min 15 min 30 min 45 min 60 min 75 min 90 min" at bounding box center [1054, 232] width 77 height 27
select select "0"
click at [1016, 219] on select "0 min 15 min 30 min 45 min 60 min 75 min 90 min" at bounding box center [1054, 232] width 77 height 27
click at [1112, 436] on span "Next Day" at bounding box center [1115, 437] width 43 height 12
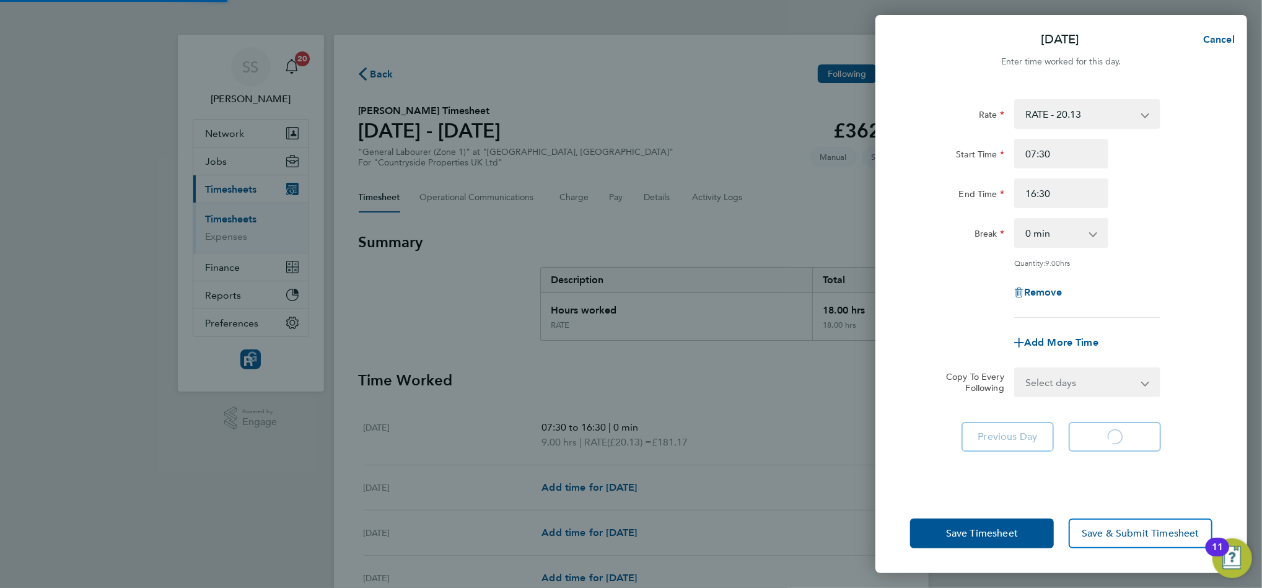
select select "30"
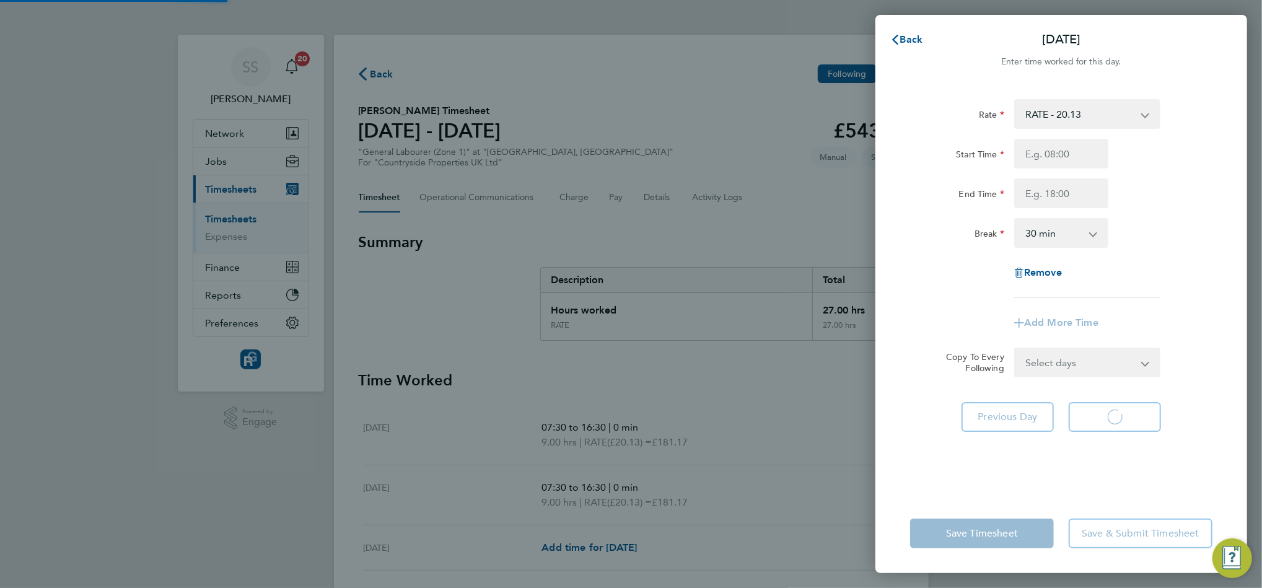
select select "30"
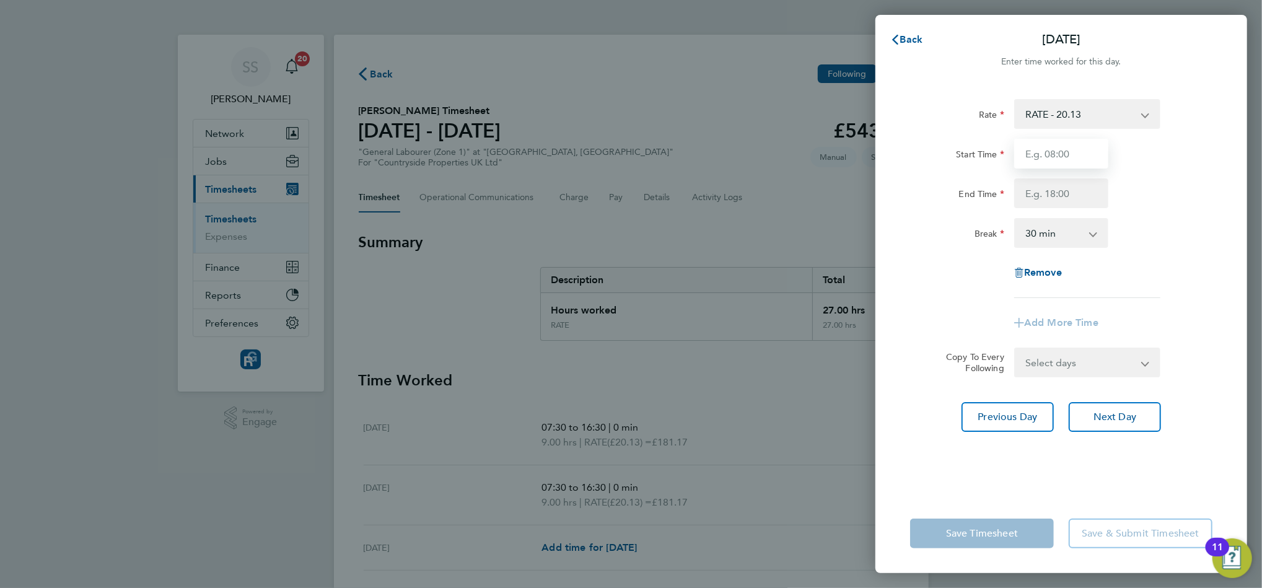
click at [1029, 154] on input "Start Time" at bounding box center [1061, 154] width 94 height 30
type input "07:30"
type input "16:30"
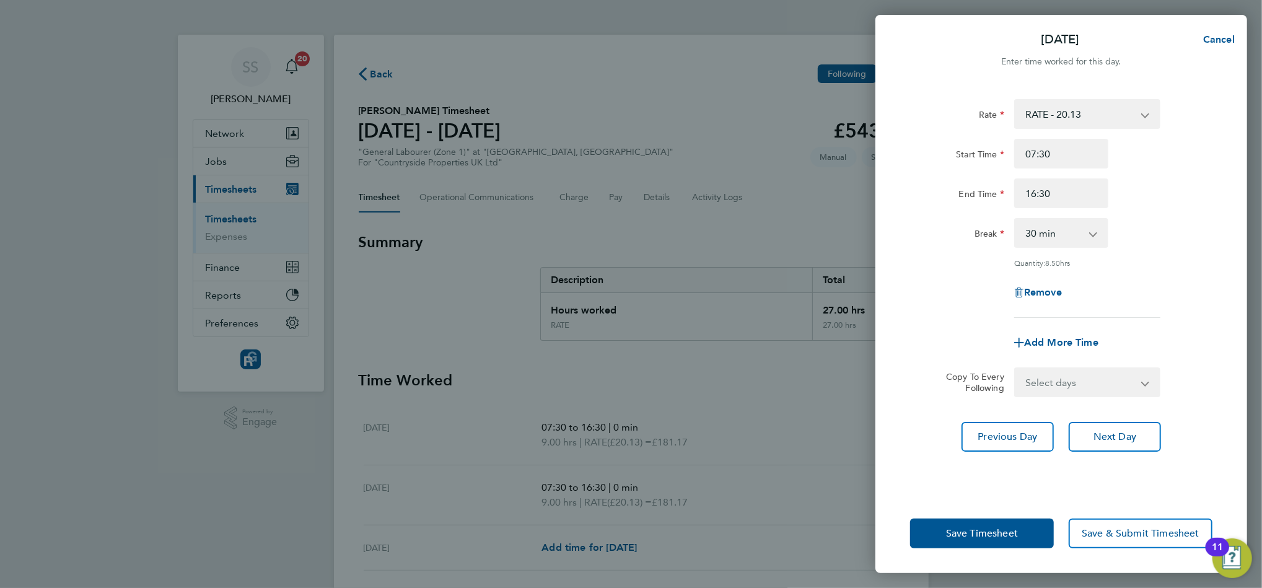
click at [1040, 236] on select "0 min 15 min 30 min 45 min 60 min 75 min 90 min" at bounding box center [1054, 232] width 77 height 27
select select "0"
click at [1016, 219] on select "0 min 15 min 30 min 45 min 60 min 75 min 90 min" at bounding box center [1054, 232] width 77 height 27
click at [1140, 441] on button "Next Day" at bounding box center [1115, 437] width 92 height 30
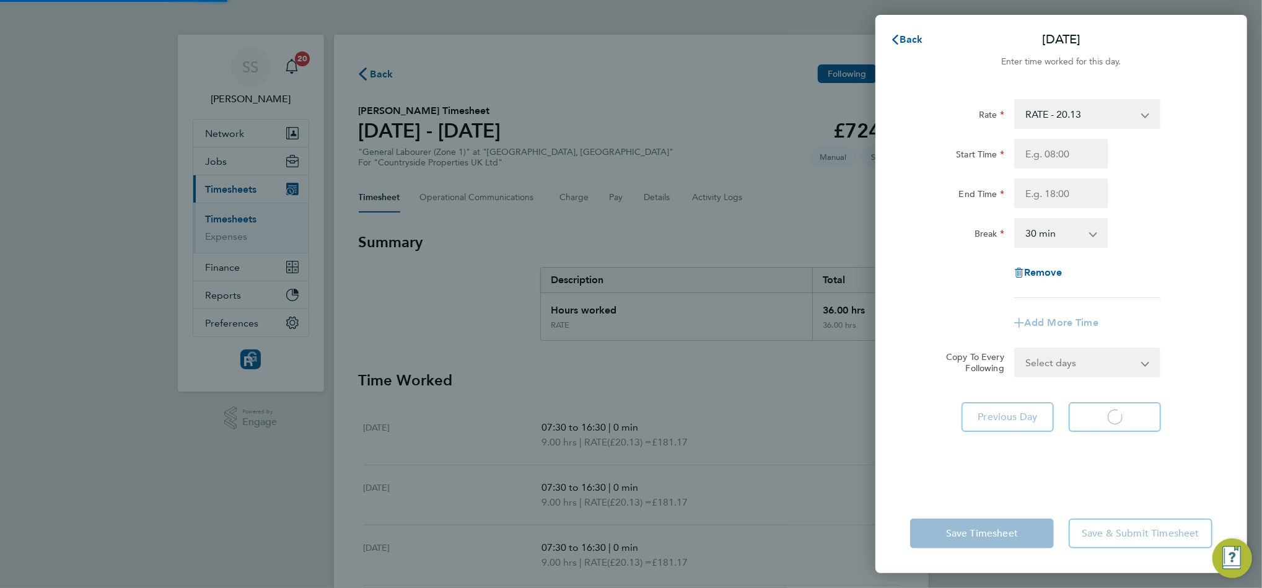
select select "30"
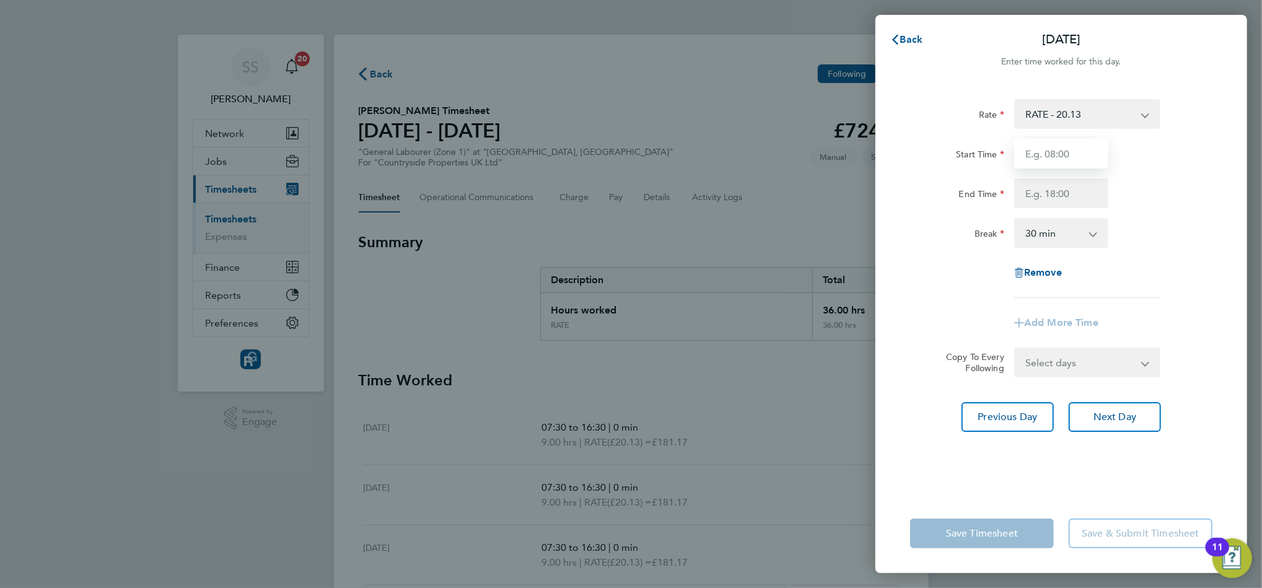
click at [1029, 166] on input "Start Time" at bounding box center [1061, 154] width 94 height 30
type input "07:30"
type input "16:30"
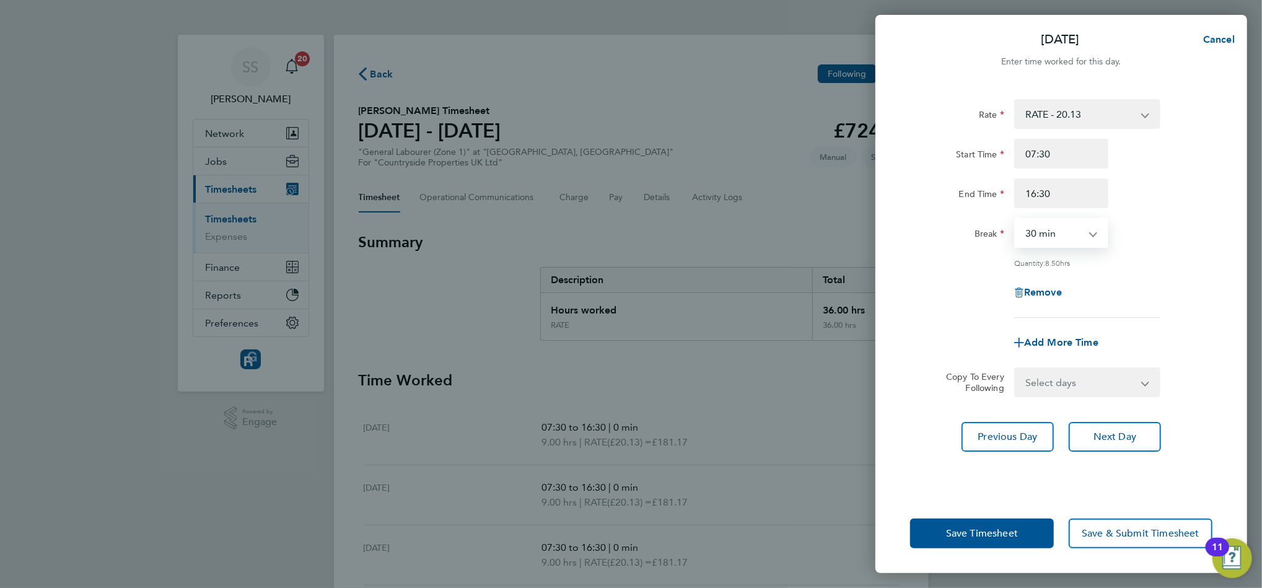
click at [1069, 239] on select "0 min 15 min 30 min 45 min 60 min 75 min 90 min" at bounding box center [1054, 232] width 77 height 27
select select "0"
click at [1016, 219] on select "0 min 15 min 30 min 45 min 60 min 75 min 90 min" at bounding box center [1054, 232] width 77 height 27
click at [1095, 431] on span "Next Day" at bounding box center [1115, 437] width 43 height 12
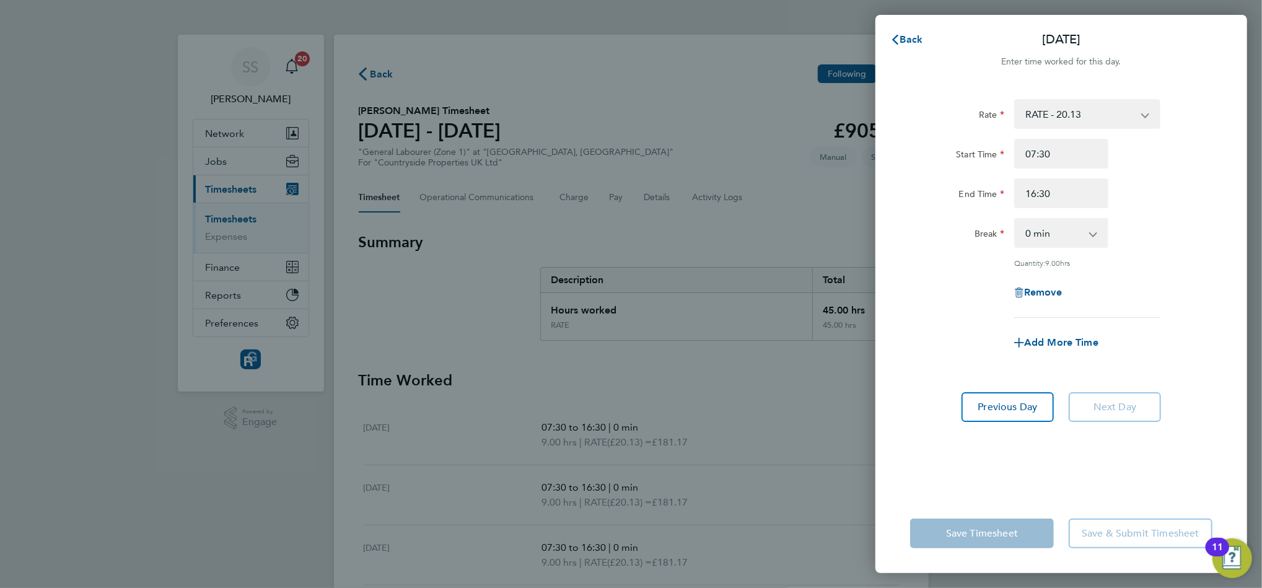
click at [990, 533] on app-form-button "Save Timesheet" at bounding box center [985, 534] width 151 height 30
click at [1108, 540] on app-form-button "Save & Submit Timesheet" at bounding box center [1136, 534] width 151 height 30
click at [1064, 161] on input "07:30" at bounding box center [1061, 154] width 94 height 30
click at [1066, 211] on div "Rate RATE - 20.13 Start Time 07:30 End Time 16:30 Break 0 min 15 min 30 min 45 …" at bounding box center [1061, 208] width 302 height 219
click at [1118, 526] on app-form-button "Save & Submit Timesheet" at bounding box center [1136, 534] width 151 height 30
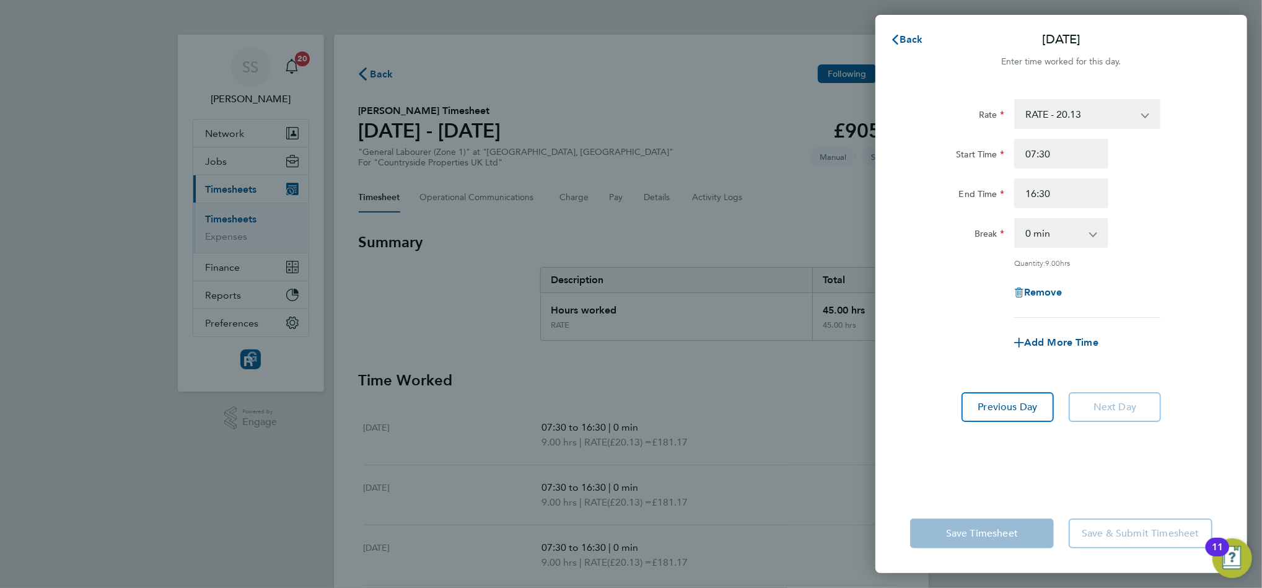
click at [1072, 350] on div "Add More Time" at bounding box center [1061, 343] width 104 height 30
click at [1073, 340] on span "Add More Time" at bounding box center [1061, 342] width 74 height 12
select select "null"
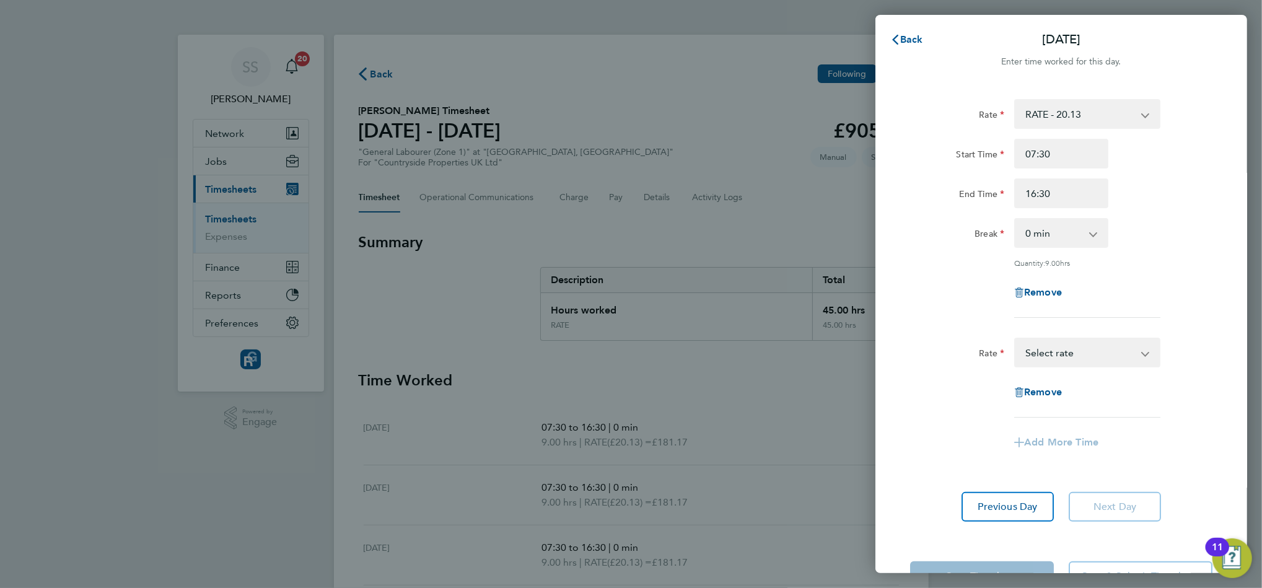
click at [1053, 352] on select "RATE - 20.13 Select rate" at bounding box center [1080, 352] width 129 height 27
select select "30"
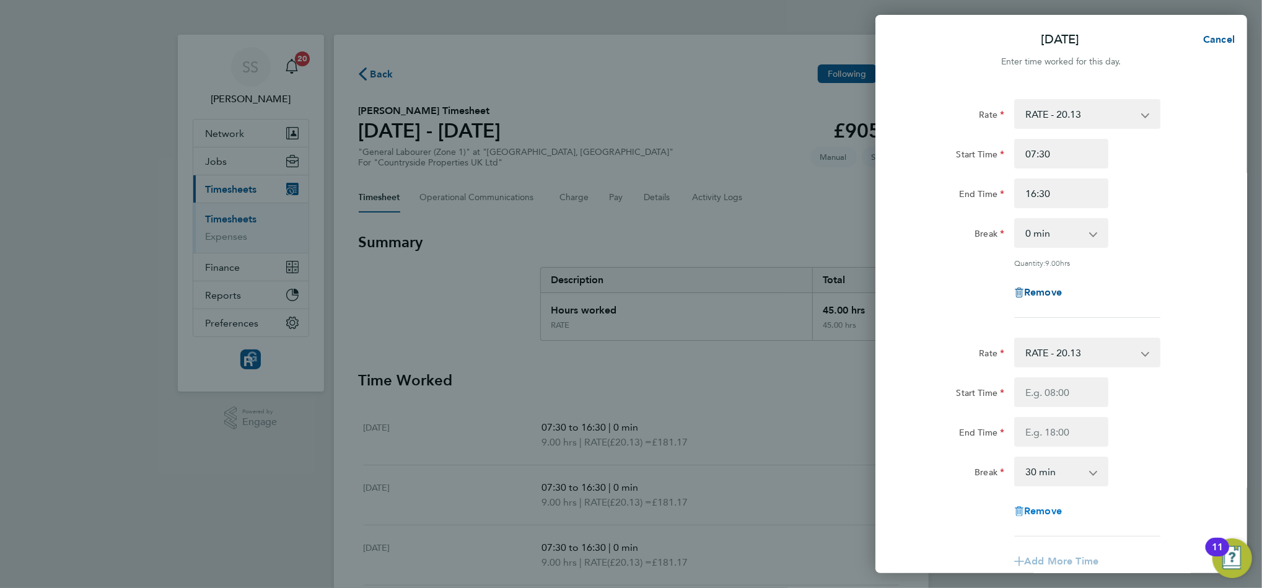
click at [1024, 516] on span "Remove" at bounding box center [1043, 511] width 38 height 12
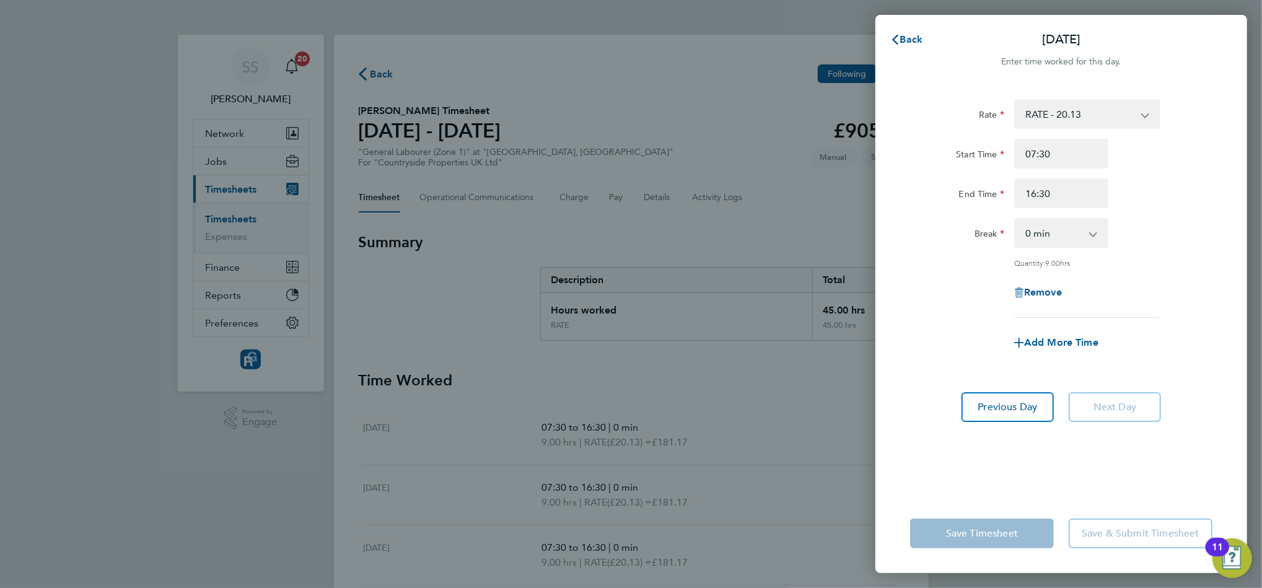
click at [1024, 531] on app-form-button "Save Timesheet" at bounding box center [985, 534] width 151 height 30
click at [903, 32] on button "Back" at bounding box center [907, 39] width 58 height 25
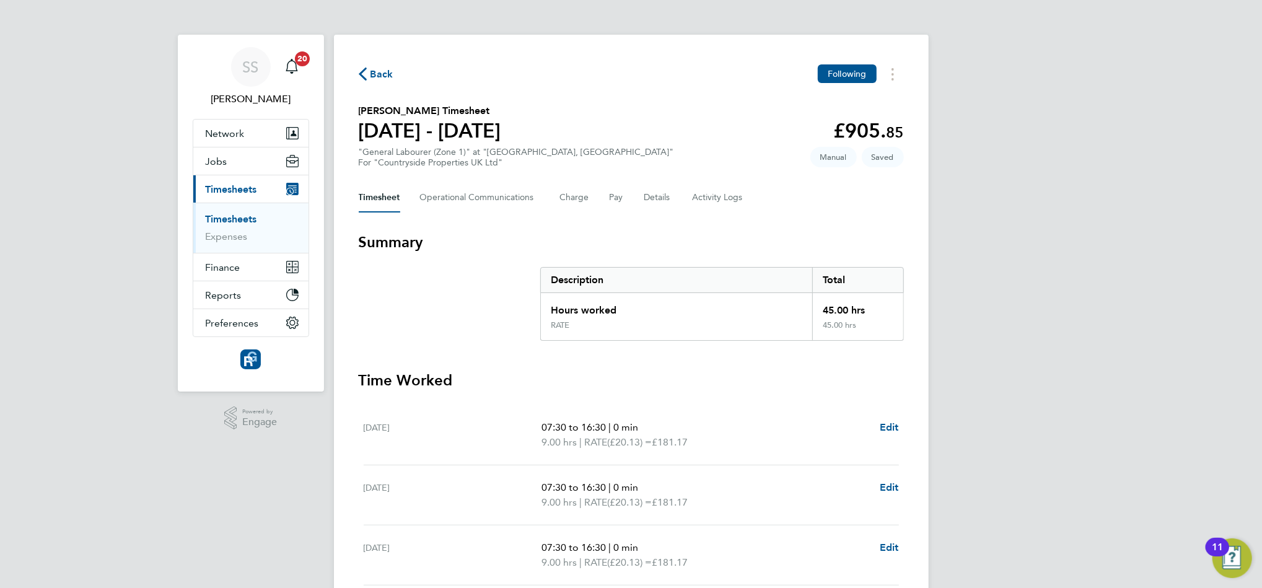
click at [798, 379] on h3 "Time Worked" at bounding box center [631, 381] width 545 height 20
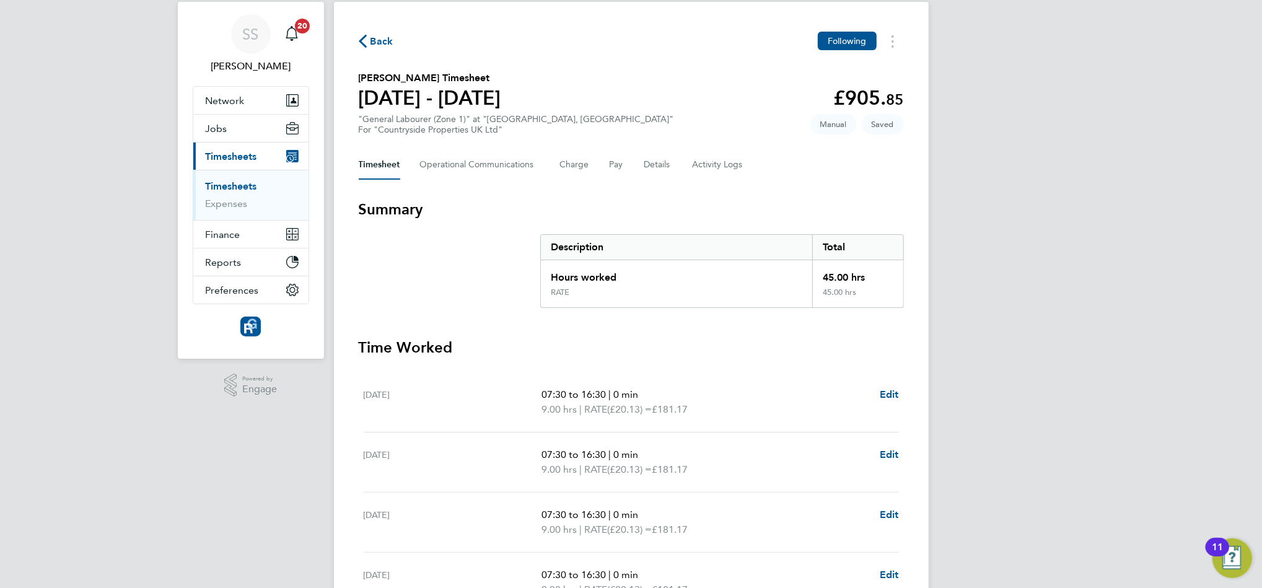
scroll to position [228, 0]
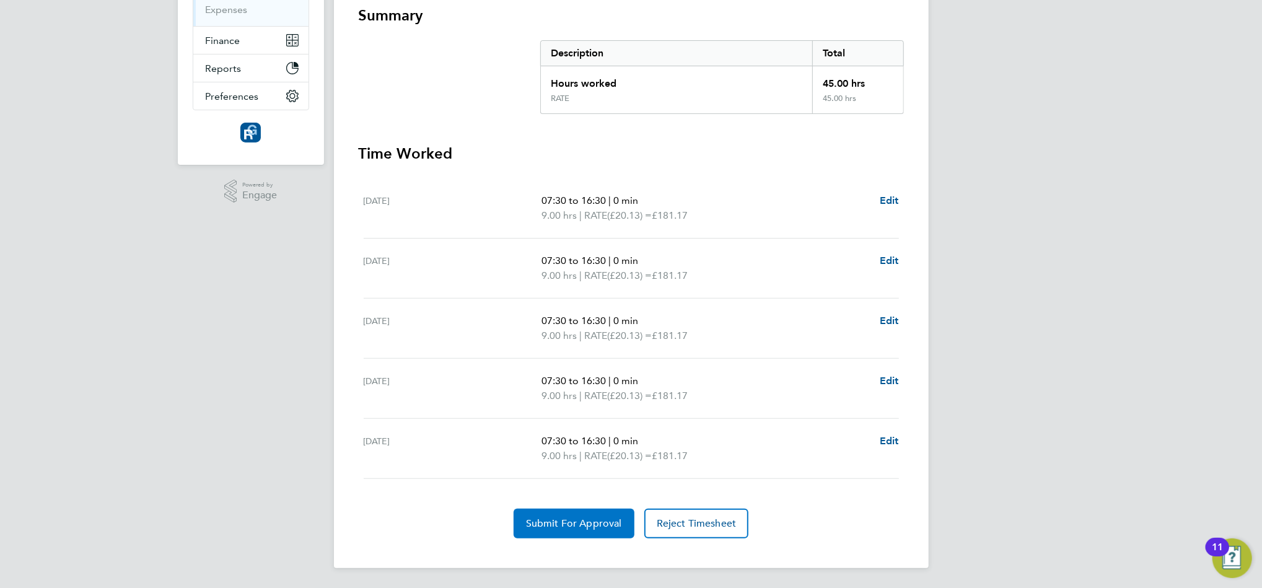
click at [603, 527] on span "Submit For Approval" at bounding box center [574, 523] width 96 height 12
